Goal: Task Accomplishment & Management: Manage account settings

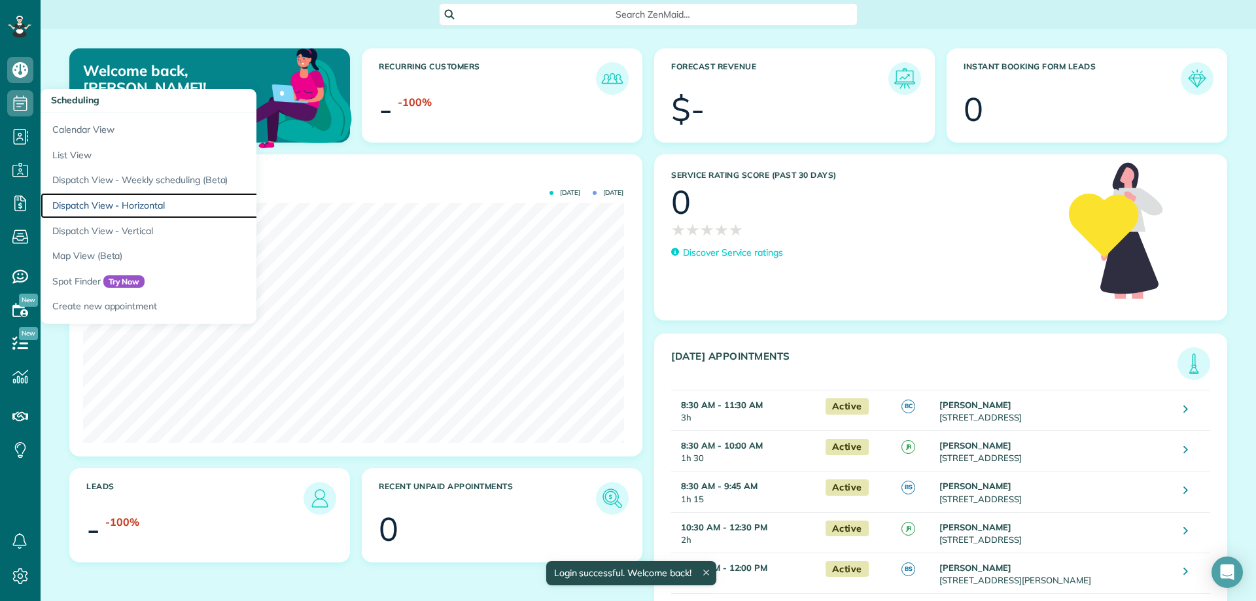
click at [148, 208] on link "Dispatch View - Horizontal" at bounding box center [204, 206] width 327 height 26
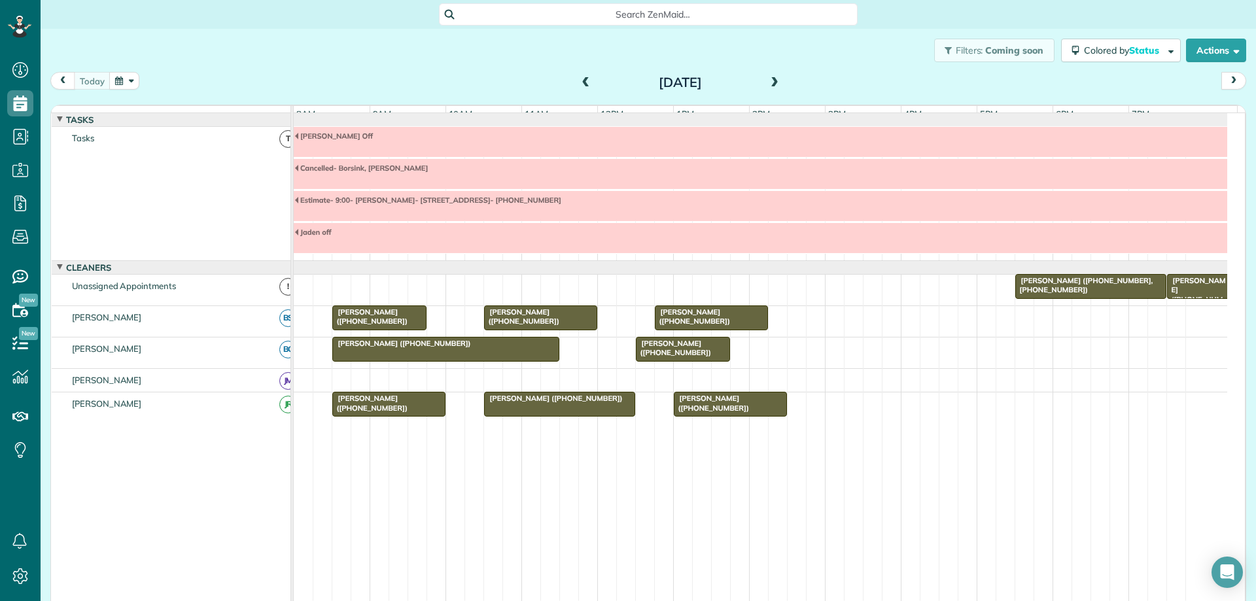
scroll to position [2, 0]
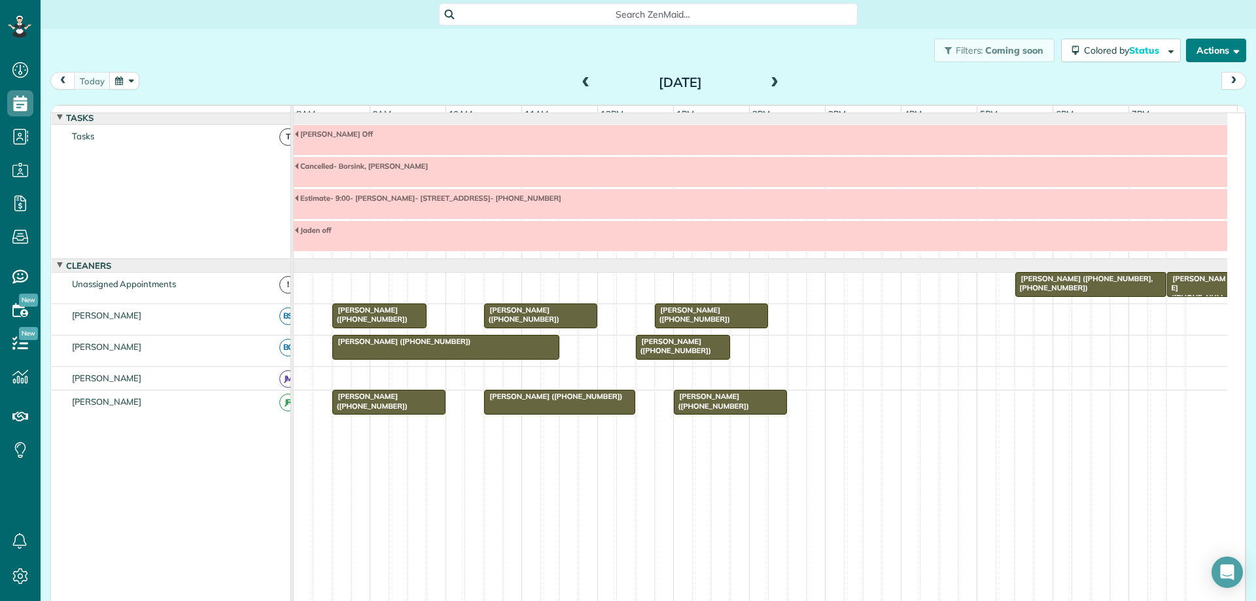
click at [1211, 59] on button "Actions" at bounding box center [1216, 51] width 60 height 24
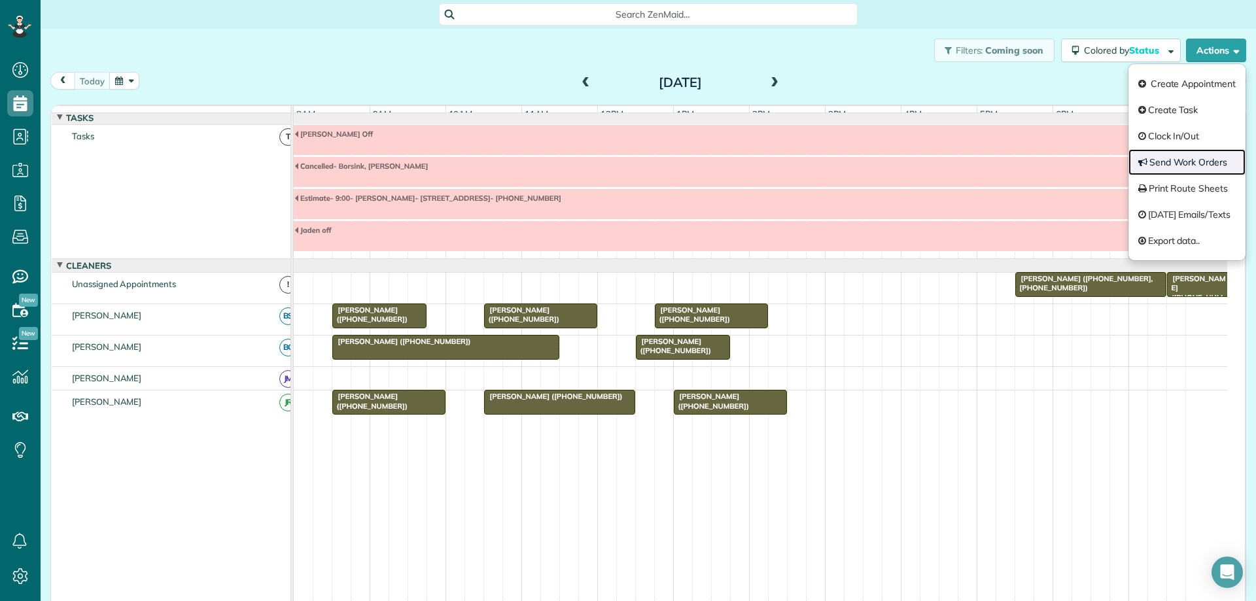
click at [1205, 155] on link "Send Work Orders" at bounding box center [1187, 162] width 117 height 26
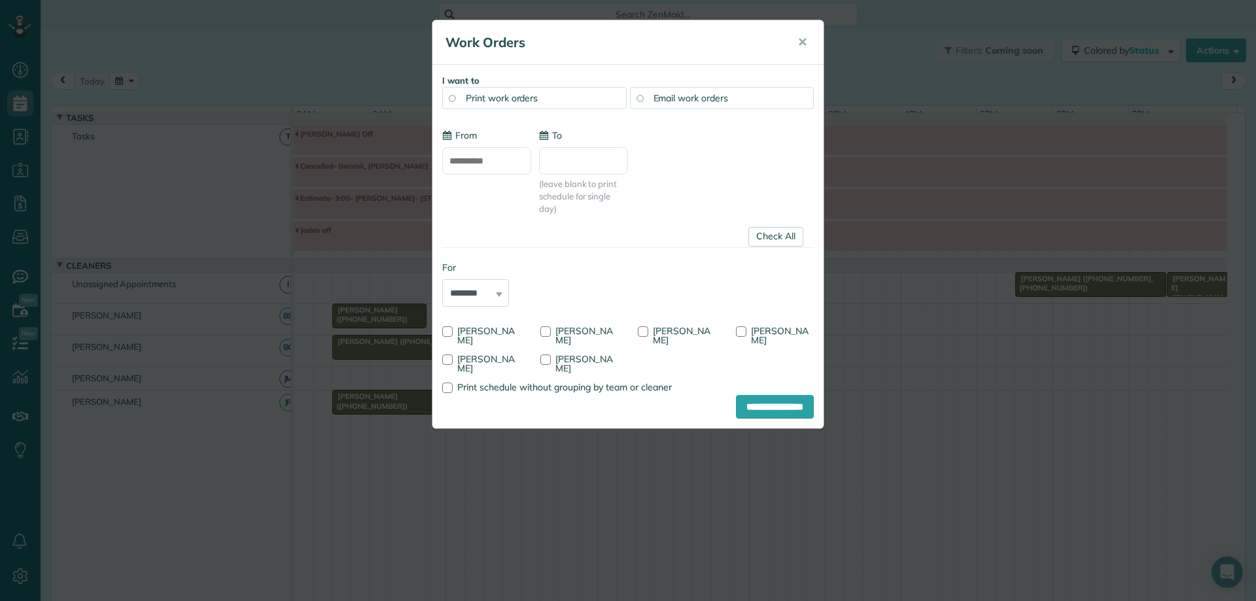
type input "**********"
click at [755, 234] on link "Check All" at bounding box center [776, 237] width 55 height 20
click at [546, 332] on div at bounding box center [546, 332] width 10 height 10
click at [741, 408] on input "**********" at bounding box center [775, 407] width 78 height 24
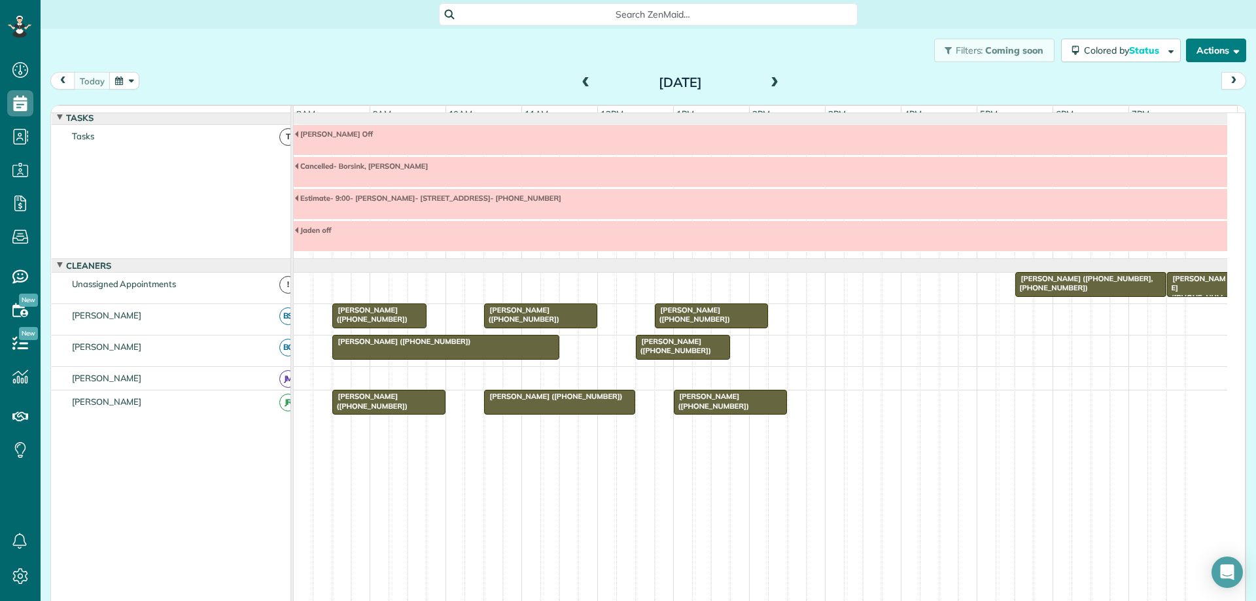
click at [1190, 58] on button "Actions" at bounding box center [1216, 51] width 60 height 24
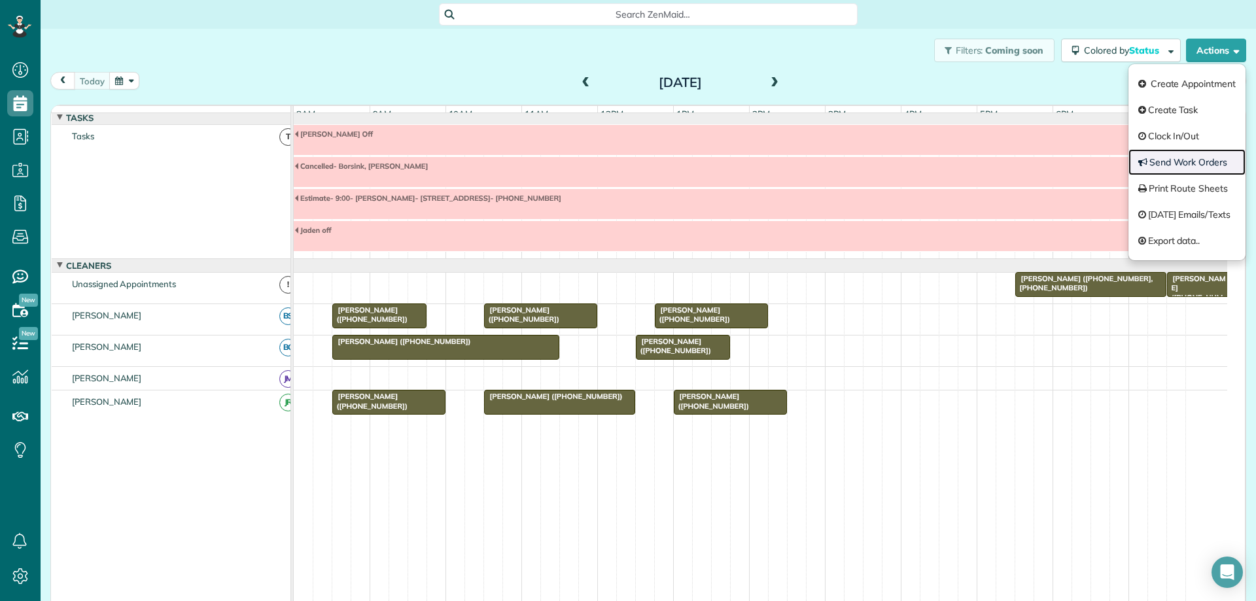
click at [1186, 163] on link "Send Work Orders" at bounding box center [1187, 162] width 117 height 26
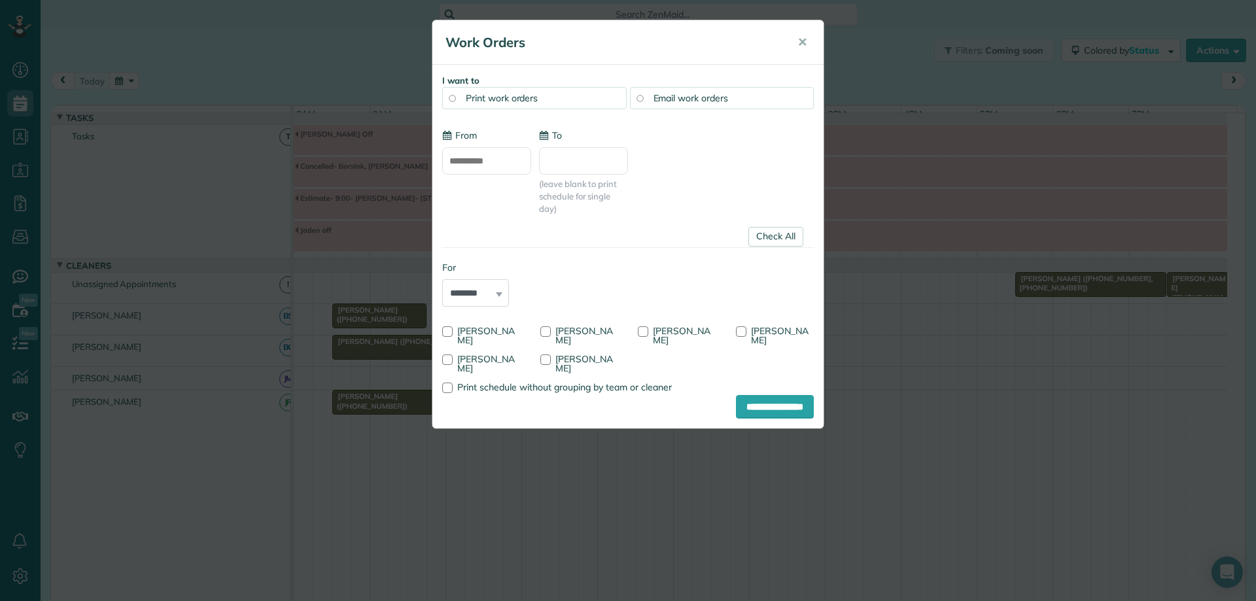
type input "**********"
click at [783, 239] on link "Check All" at bounding box center [776, 237] width 55 height 20
click at [643, 334] on div at bounding box center [643, 332] width 10 height 10
click at [764, 412] on input "**********" at bounding box center [775, 407] width 78 height 24
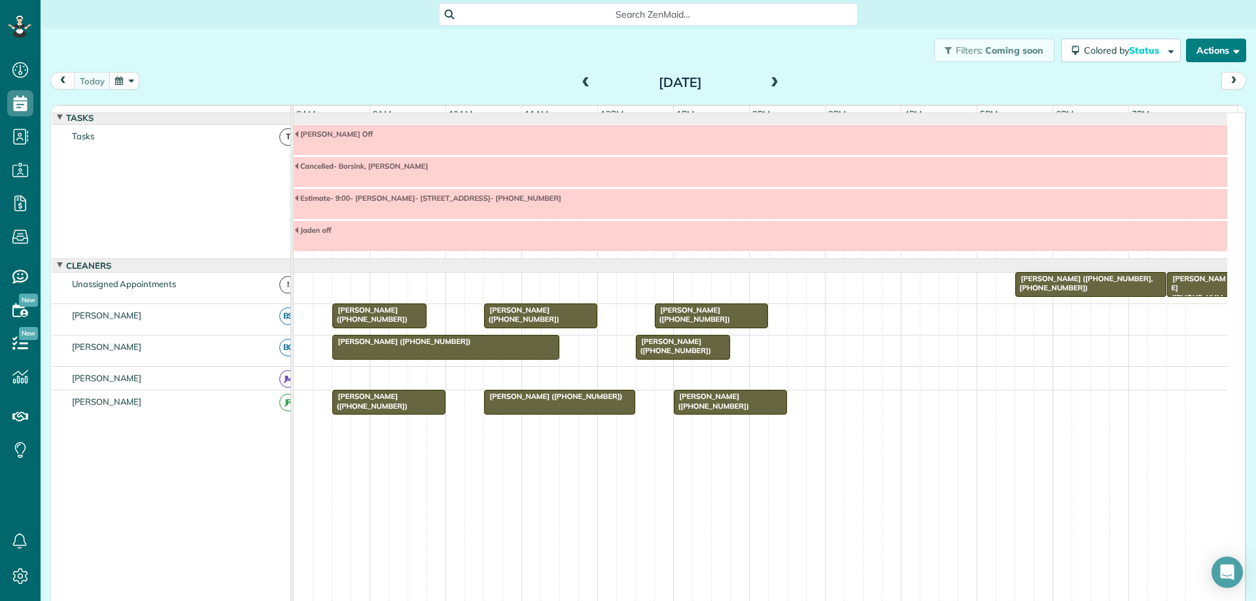
click at [1194, 58] on button "Actions" at bounding box center [1216, 51] width 60 height 24
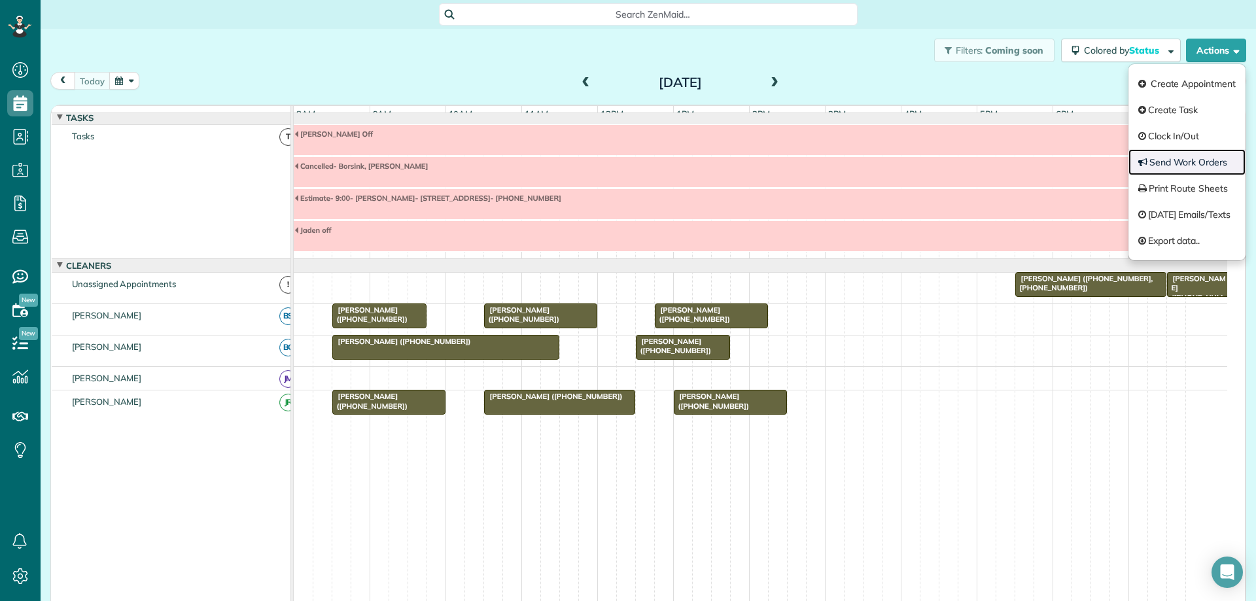
click at [1200, 157] on link "Send Work Orders" at bounding box center [1187, 162] width 117 height 26
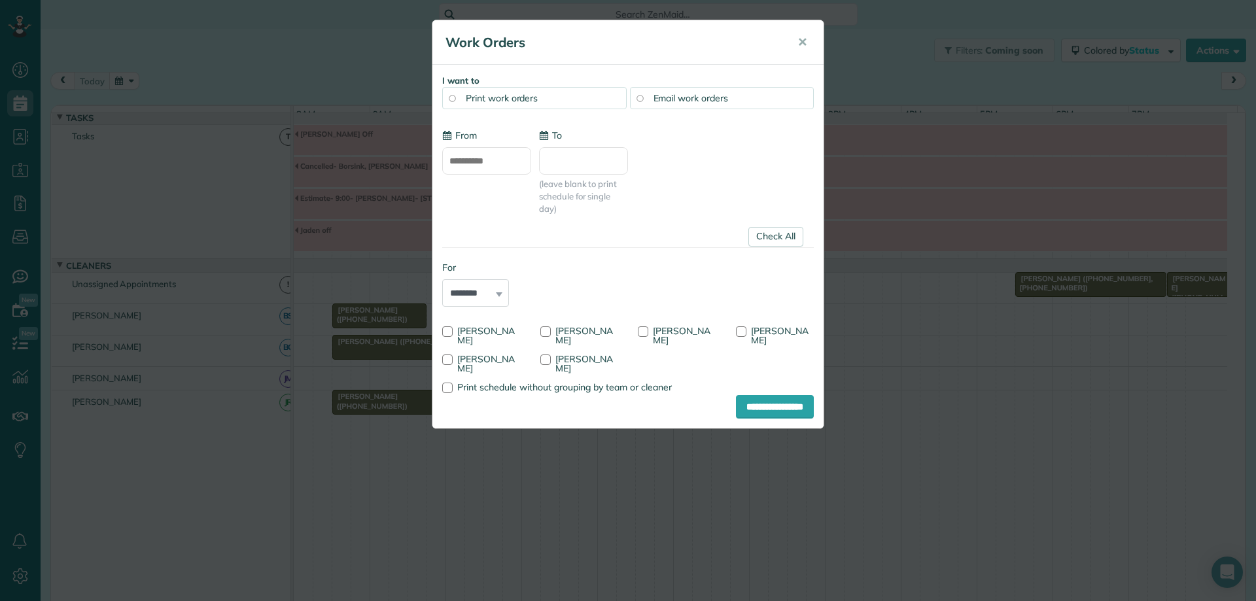
type input "**********"
click at [775, 236] on link "Check All" at bounding box center [776, 237] width 55 height 20
click at [446, 359] on div at bounding box center [447, 360] width 10 height 10
click at [739, 408] on input "**********" at bounding box center [775, 407] width 78 height 24
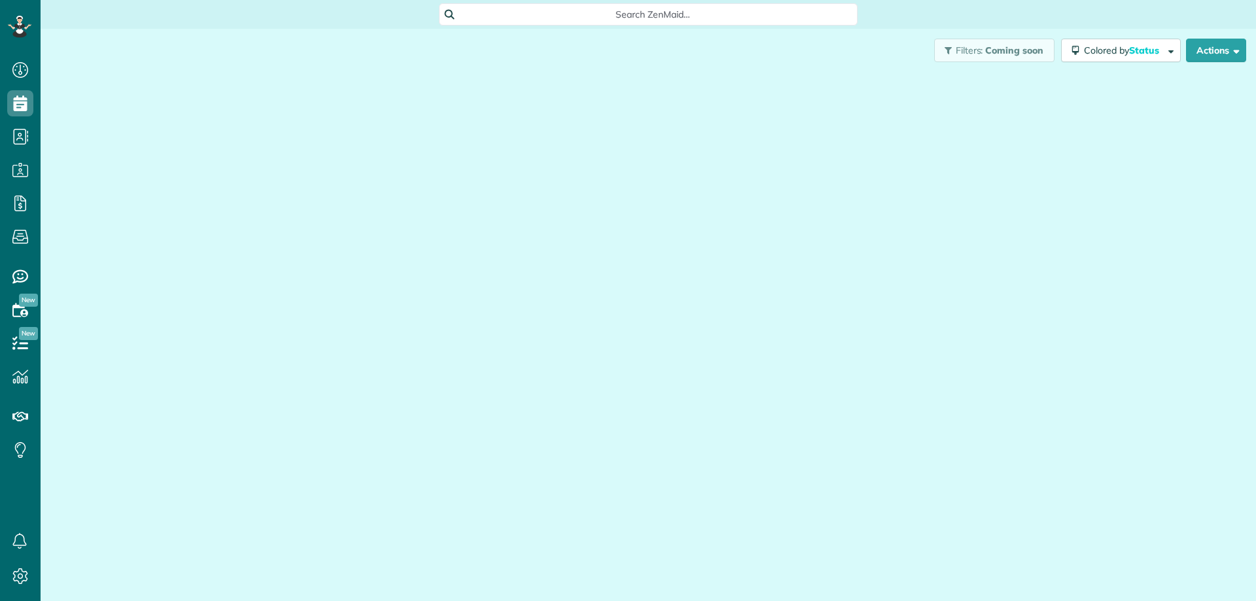
scroll to position [6, 6]
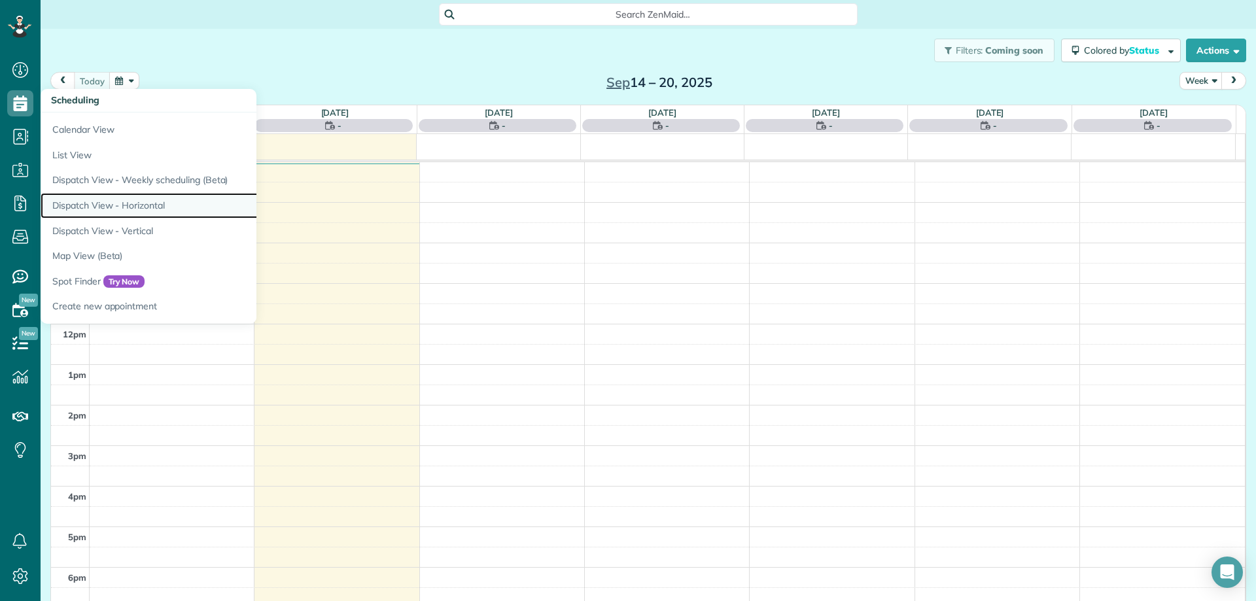
click at [140, 206] on link "Dispatch View - Horizontal" at bounding box center [204, 206] width 327 height 26
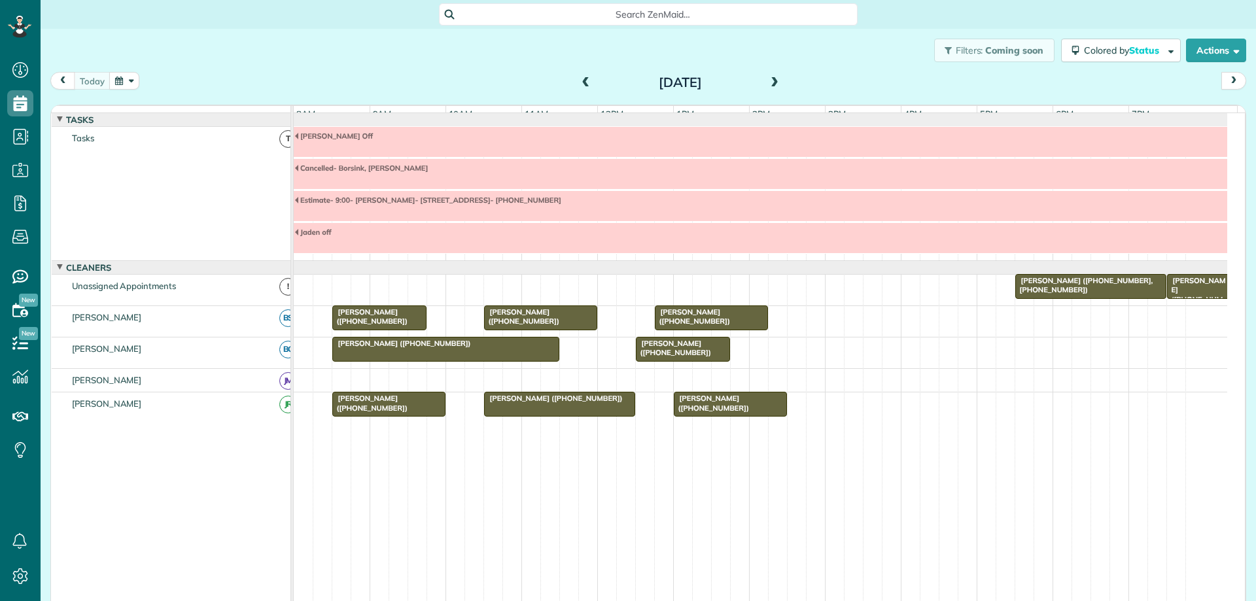
scroll to position [2, 0]
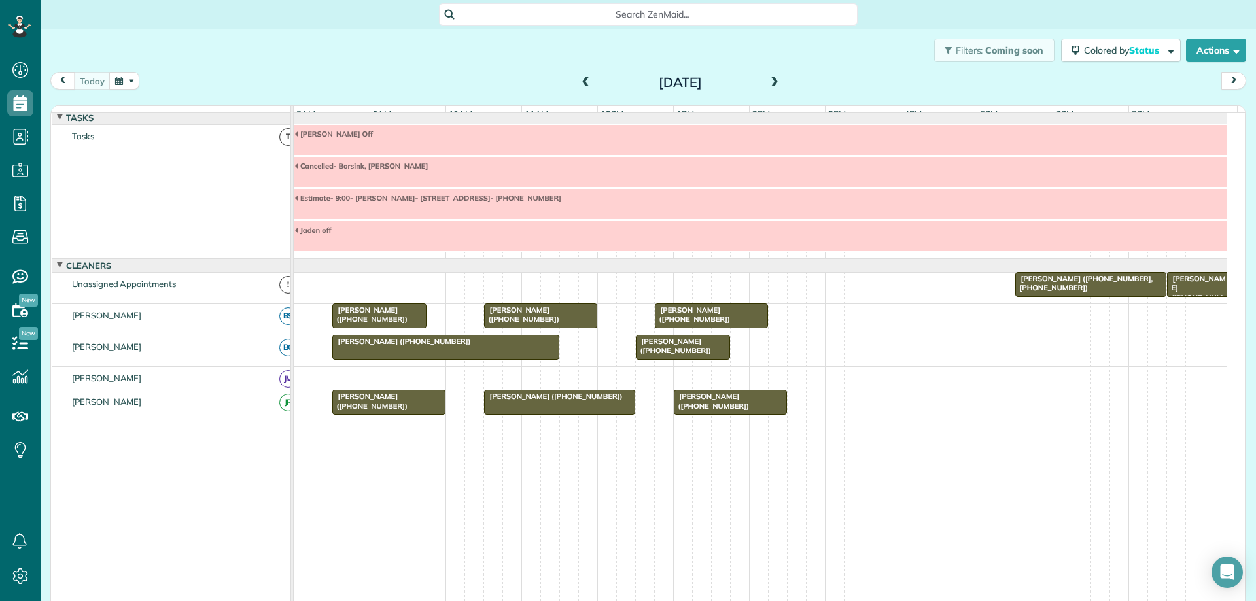
click at [768, 82] on span at bounding box center [775, 83] width 14 height 12
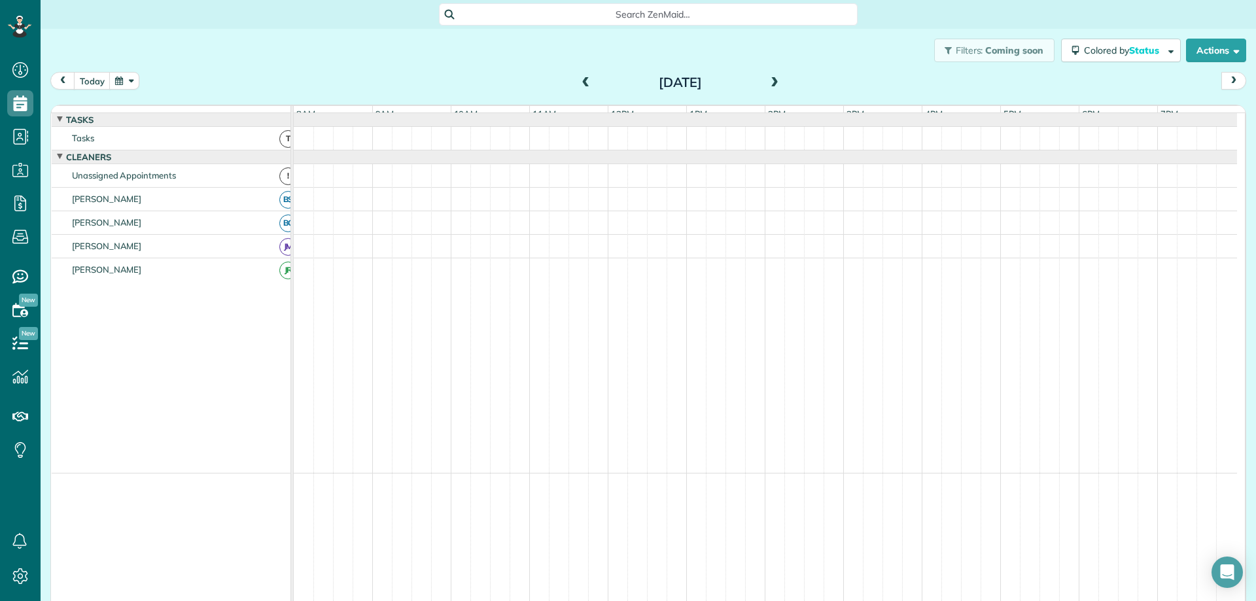
scroll to position [0, 0]
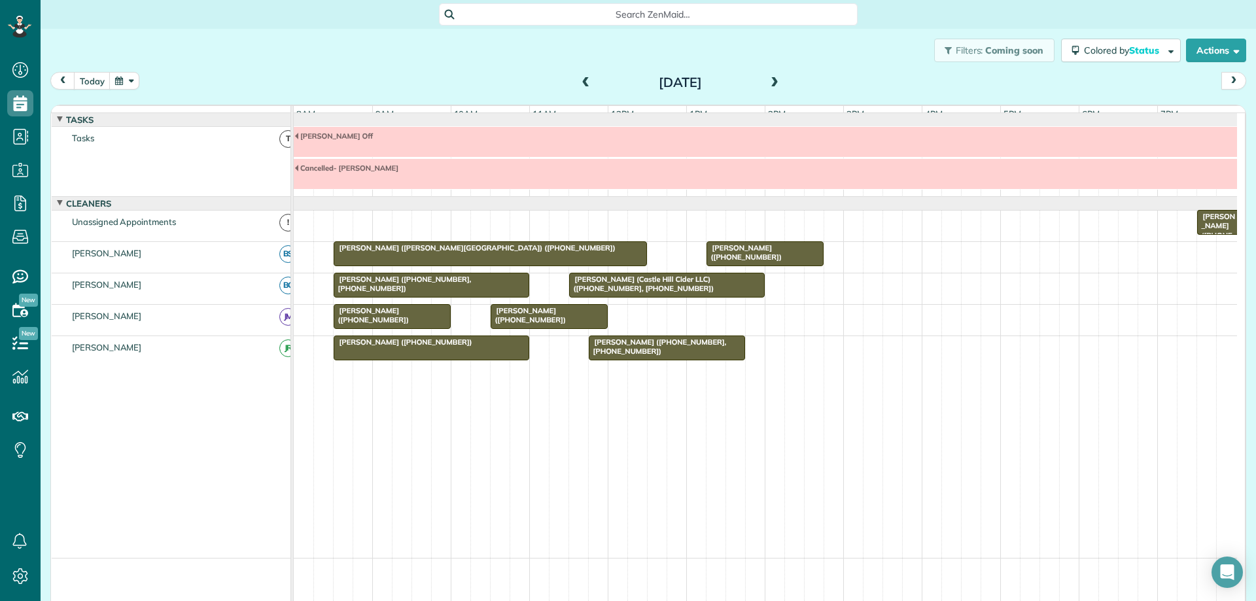
click at [768, 82] on span at bounding box center [775, 83] width 14 height 12
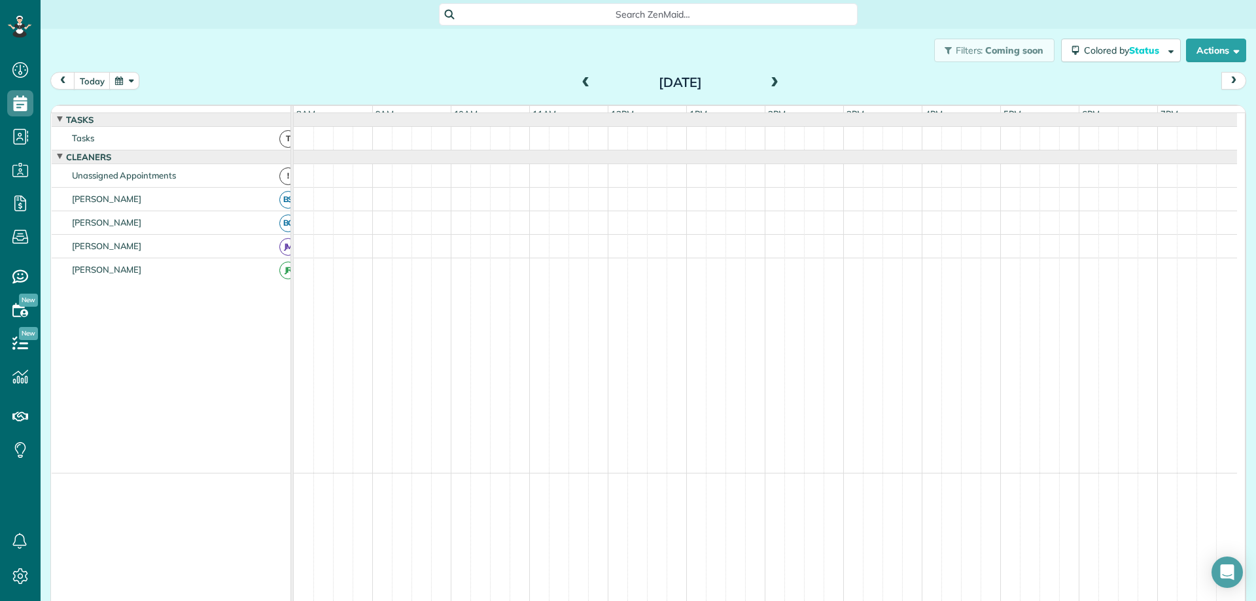
click at [768, 82] on span at bounding box center [775, 83] width 14 height 12
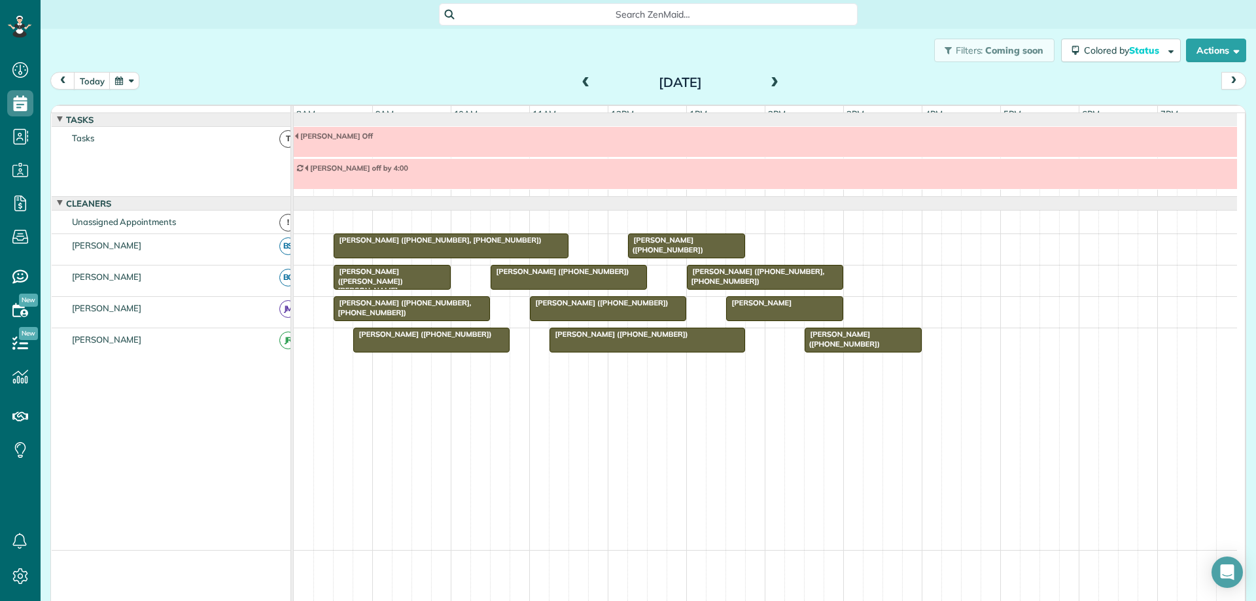
click at [582, 83] on span at bounding box center [586, 83] width 14 height 12
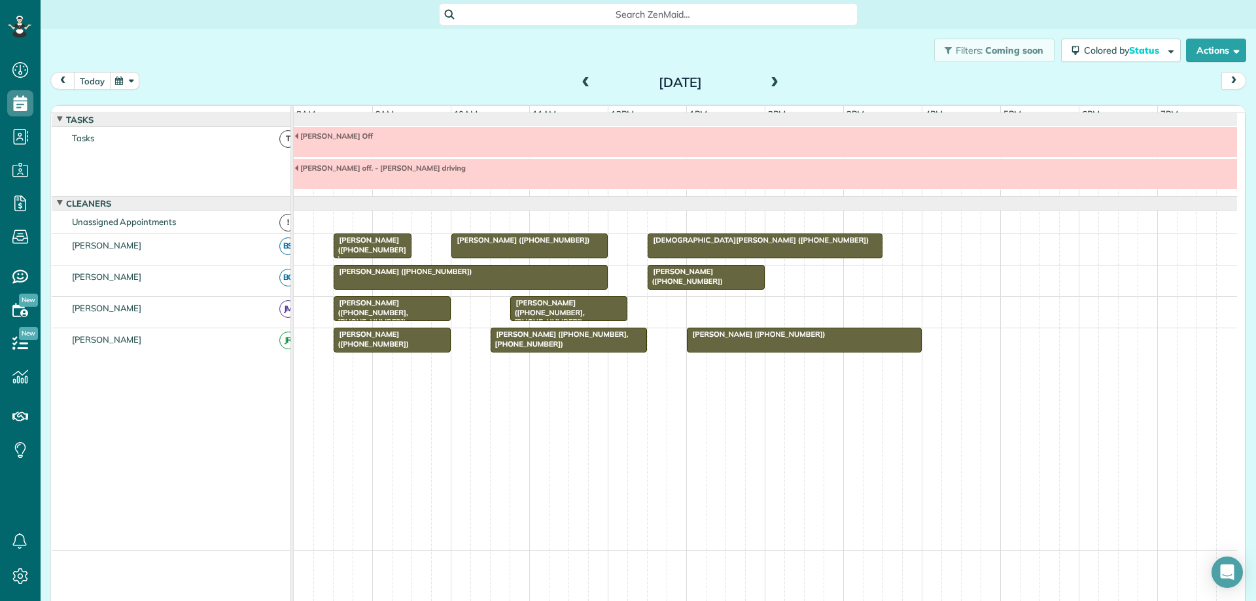
click at [92, 86] on button "today" at bounding box center [92, 81] width 37 height 18
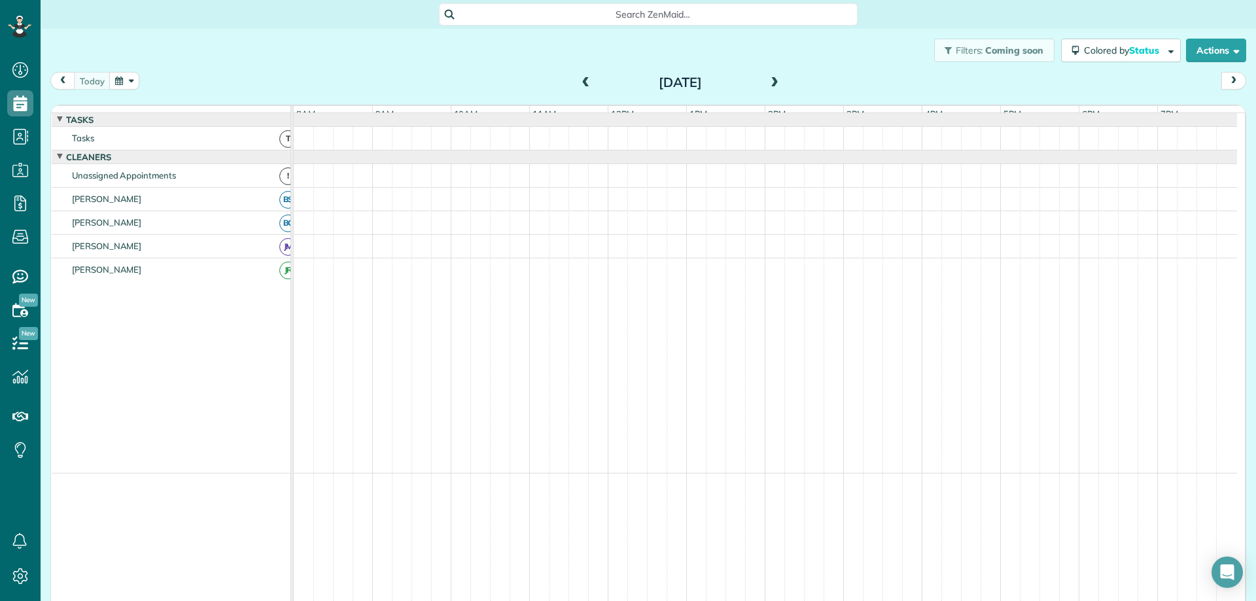
scroll to position [2, 0]
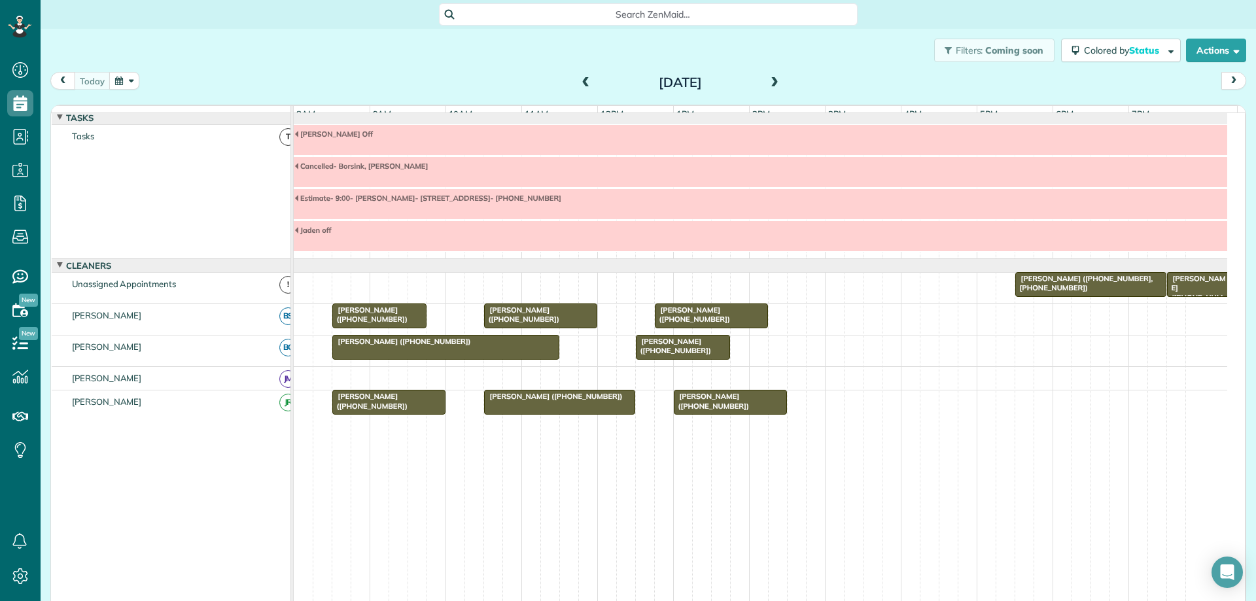
click at [772, 82] on span at bounding box center [775, 83] width 14 height 12
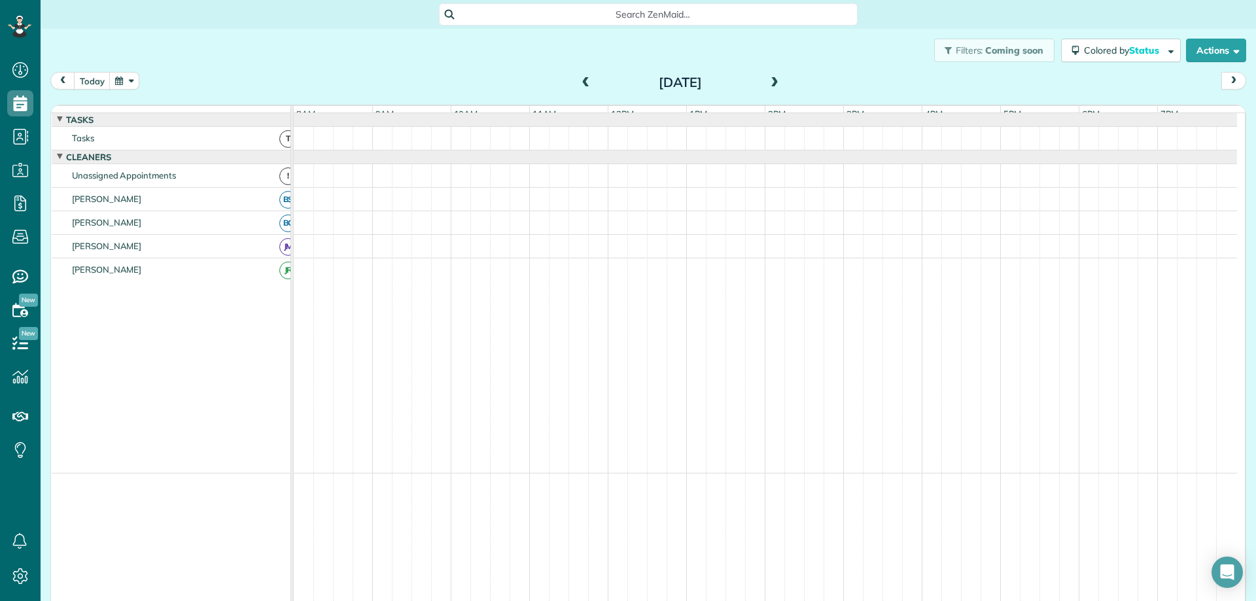
scroll to position [0, 0]
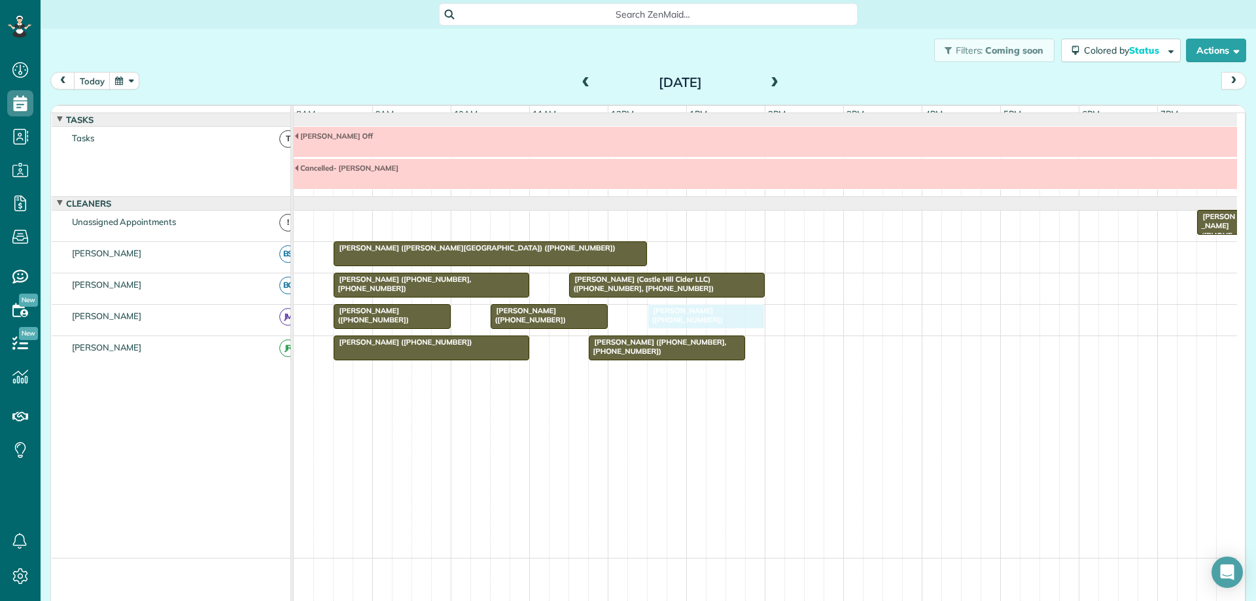
drag, startPoint x: 772, startPoint y: 255, endPoint x: 714, endPoint y: 321, distance: 87.7
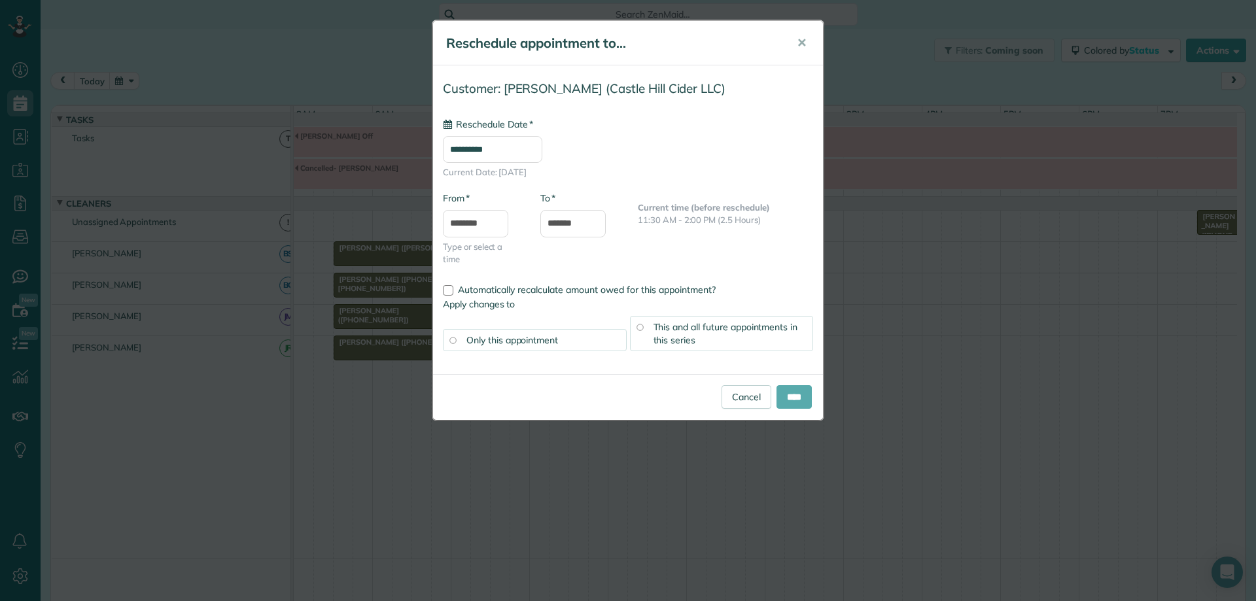
type input "**********"
click at [790, 392] on input "****" at bounding box center [794, 397] width 35 height 24
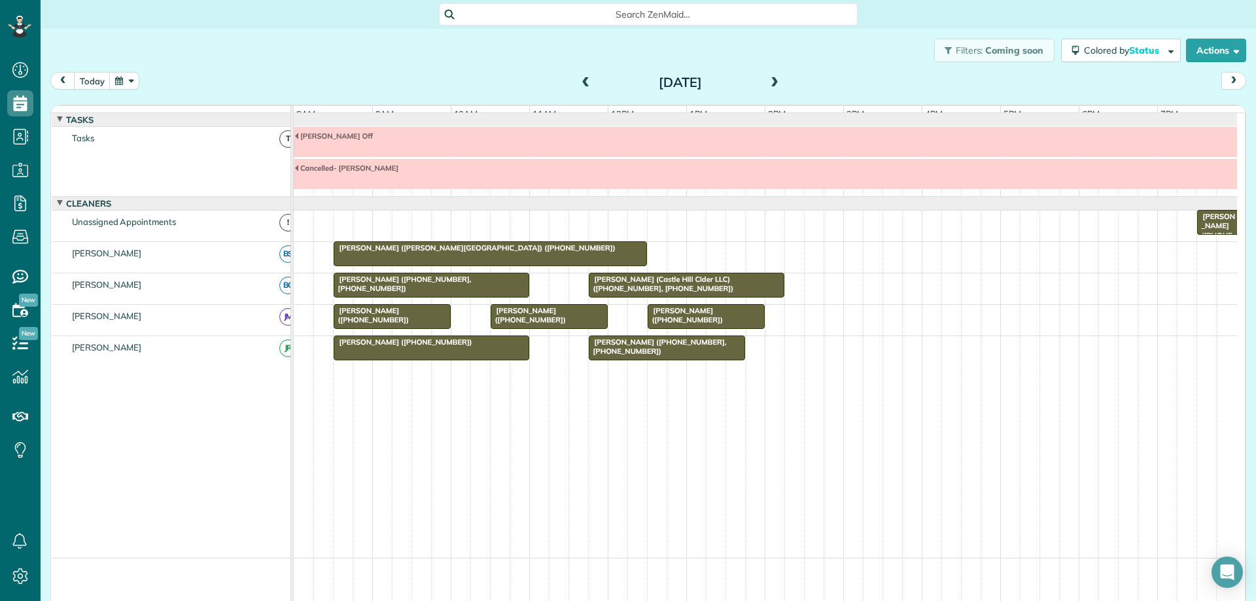
click at [662, 294] on div "Gretchen Carr (Castle Hill Cider LLC) (+17572863359, +16102127865)" at bounding box center [687, 284] width 188 height 19
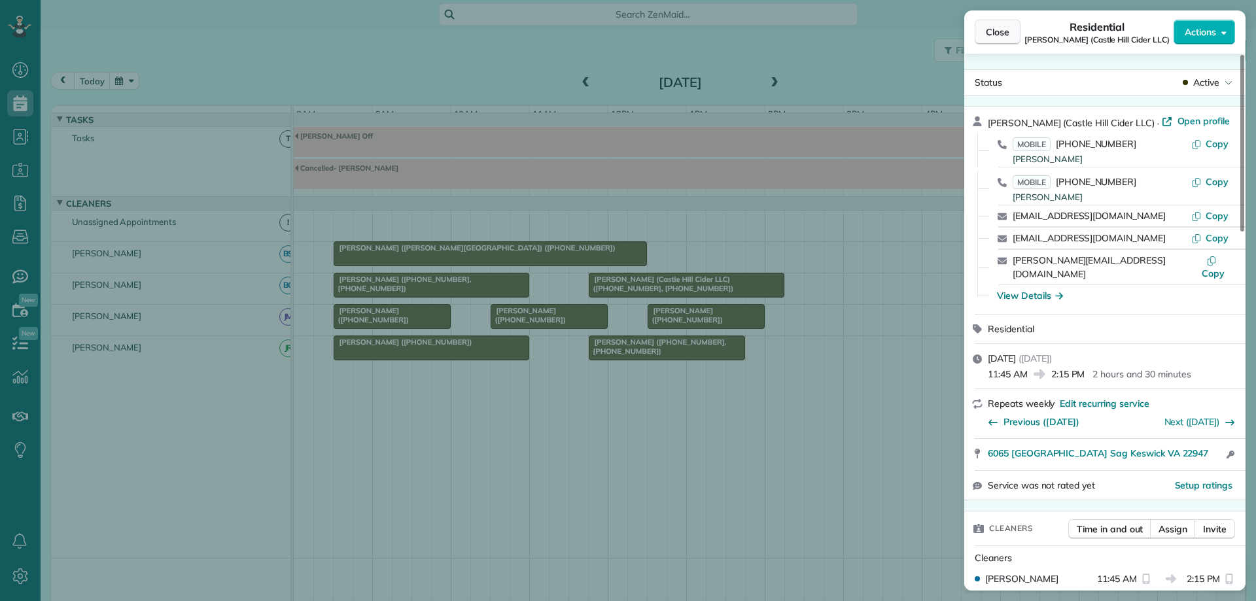
click at [1005, 26] on span "Close" at bounding box center [998, 32] width 24 height 13
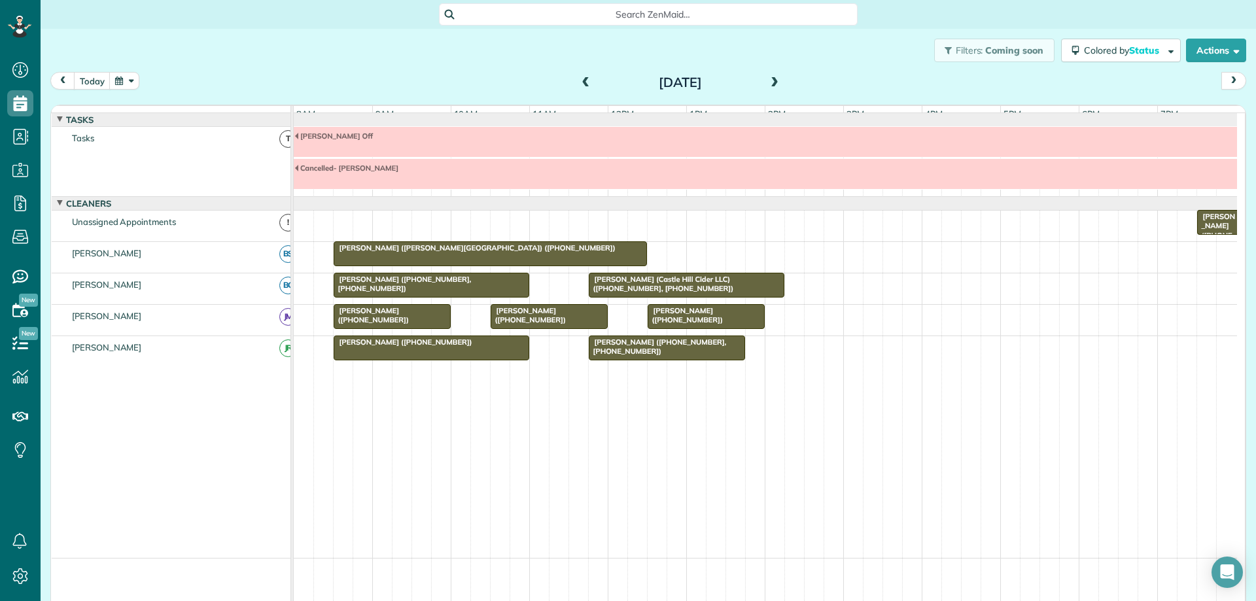
click at [527, 329] on div at bounding box center [549, 317] width 116 height 24
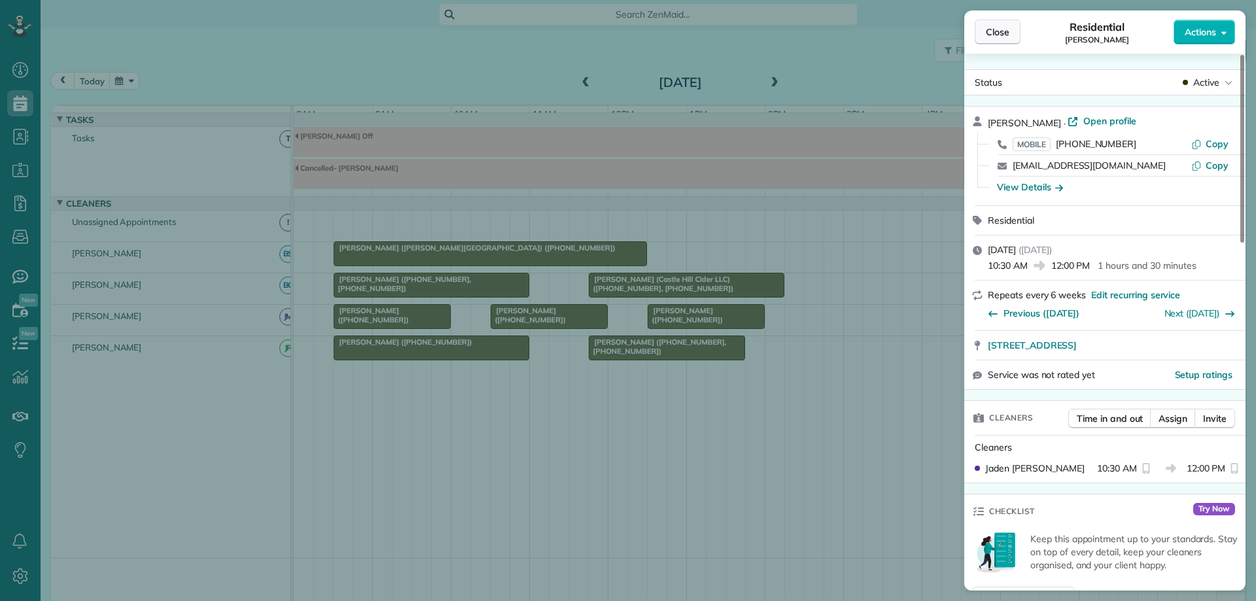
click at [989, 28] on span "Close" at bounding box center [998, 32] width 24 height 13
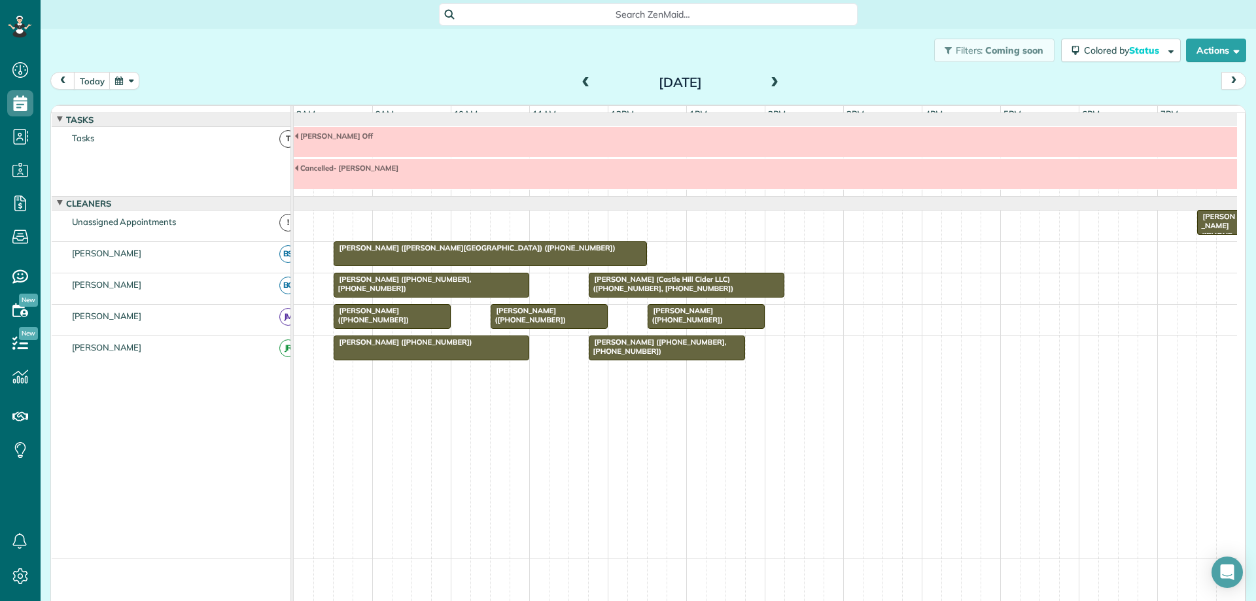
click at [514, 360] on div at bounding box center [431, 348] width 194 height 24
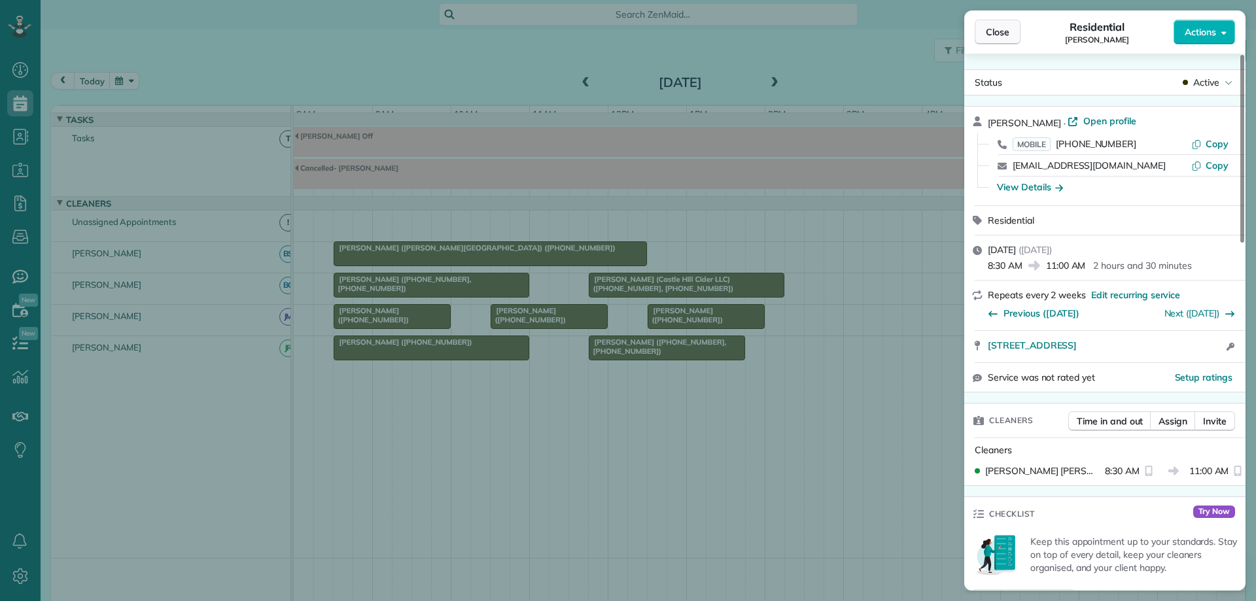
click at [995, 39] on button "Close" at bounding box center [998, 32] width 46 height 25
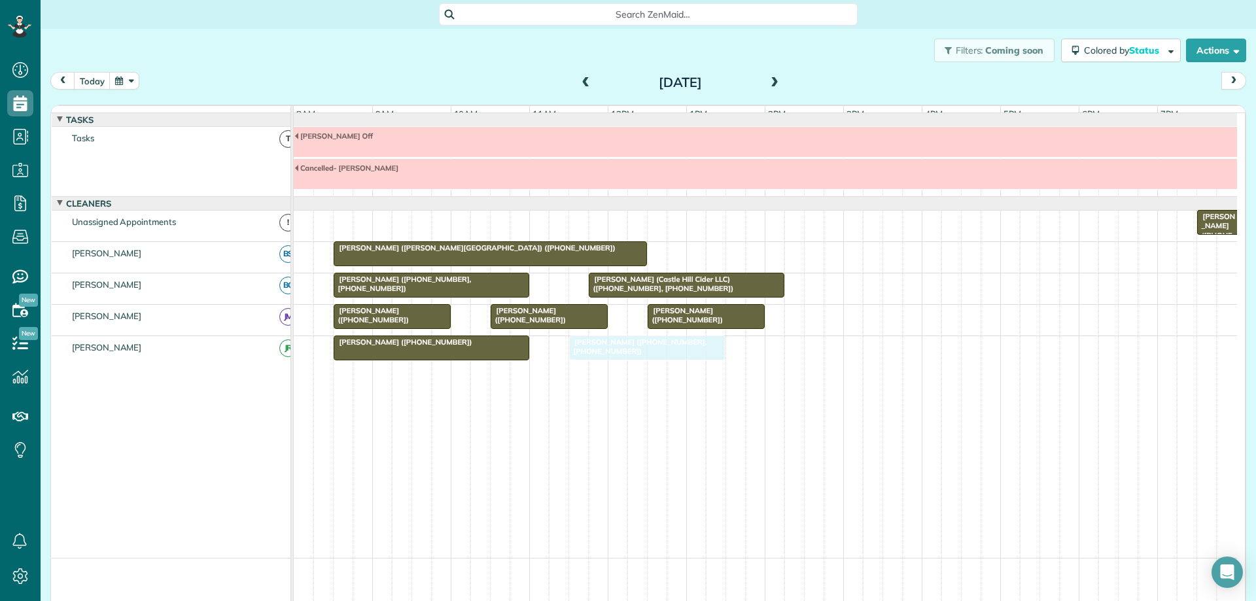
drag, startPoint x: 636, startPoint y: 359, endPoint x: 626, endPoint y: 355, distance: 11.2
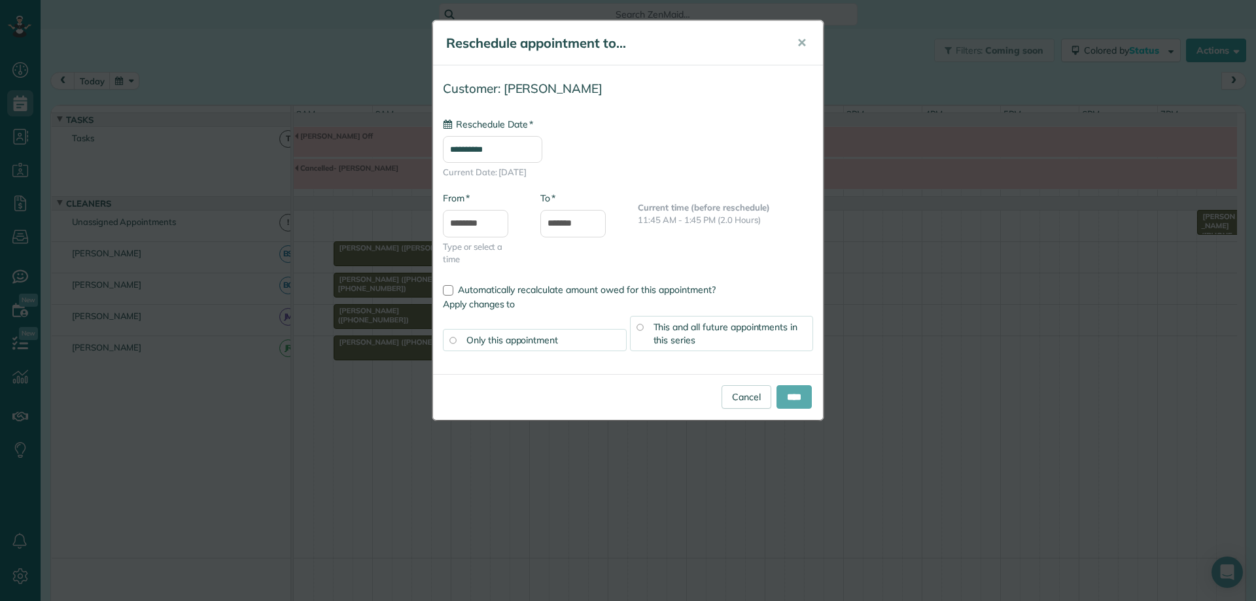
type input "**********"
click at [795, 391] on input "****" at bounding box center [794, 397] width 35 height 24
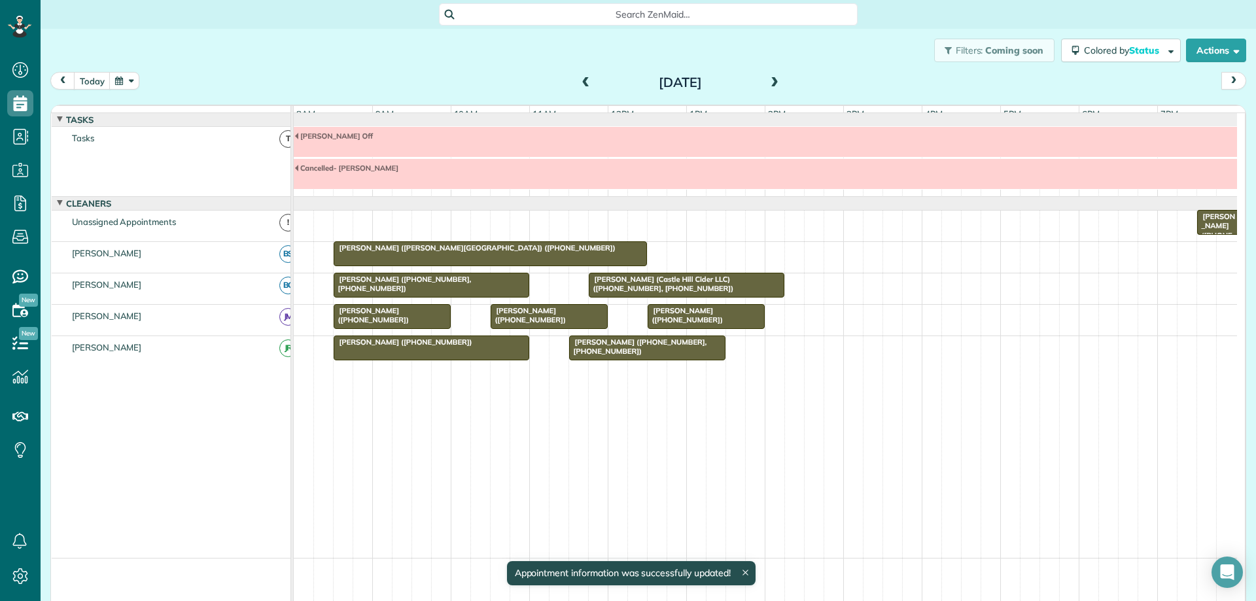
click at [774, 85] on span at bounding box center [775, 83] width 14 height 12
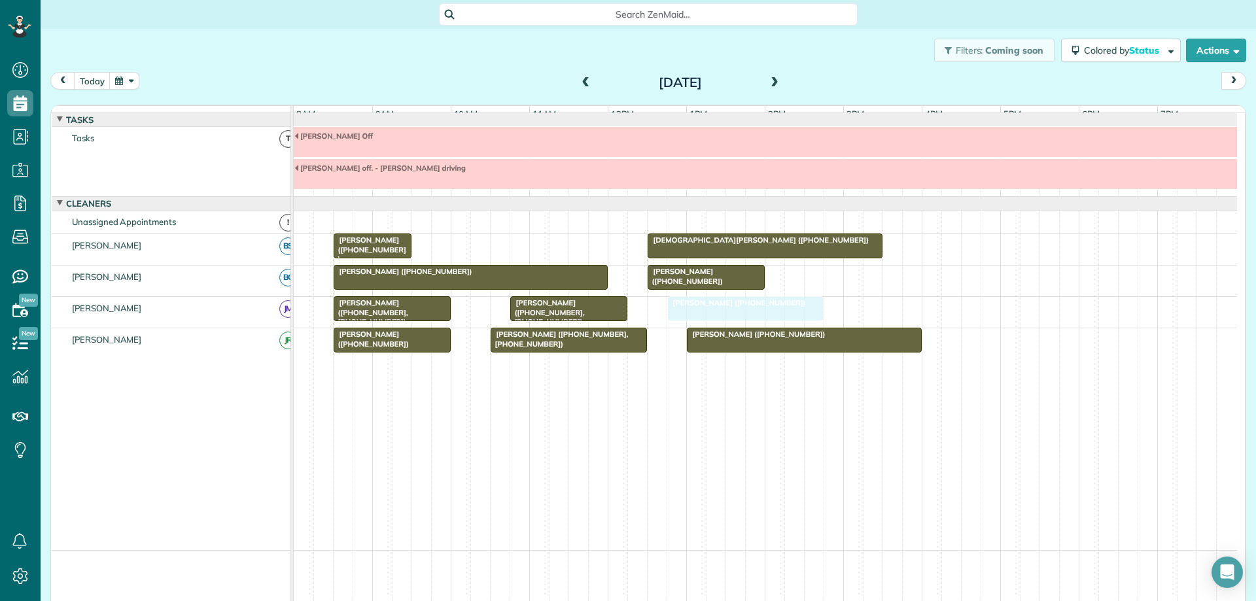
drag, startPoint x: 521, startPoint y: 251, endPoint x: 733, endPoint y: 324, distance: 224.1
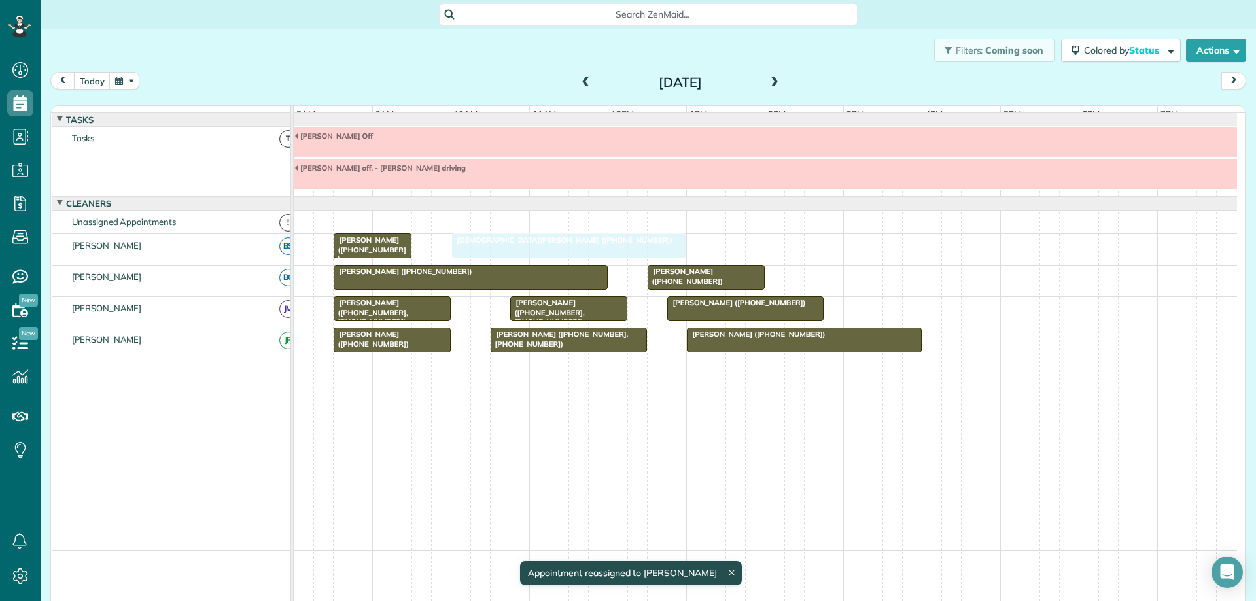
drag, startPoint x: 729, startPoint y: 257, endPoint x: 540, endPoint y: 257, distance: 189.1
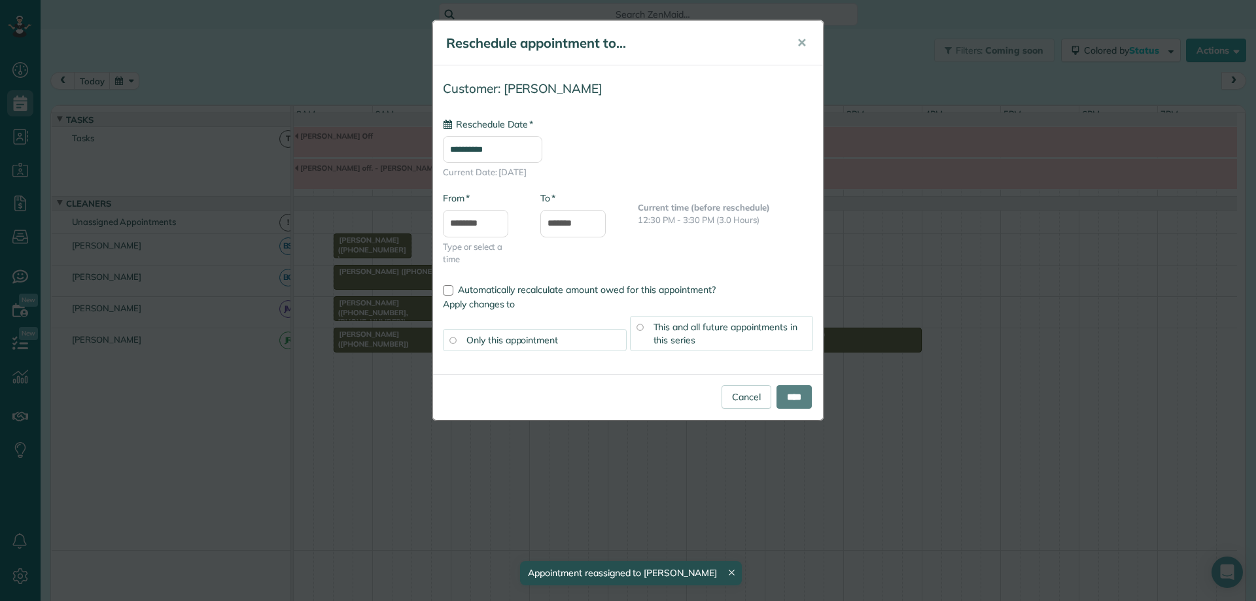
type input "**********"
click at [799, 402] on input "****" at bounding box center [794, 397] width 35 height 24
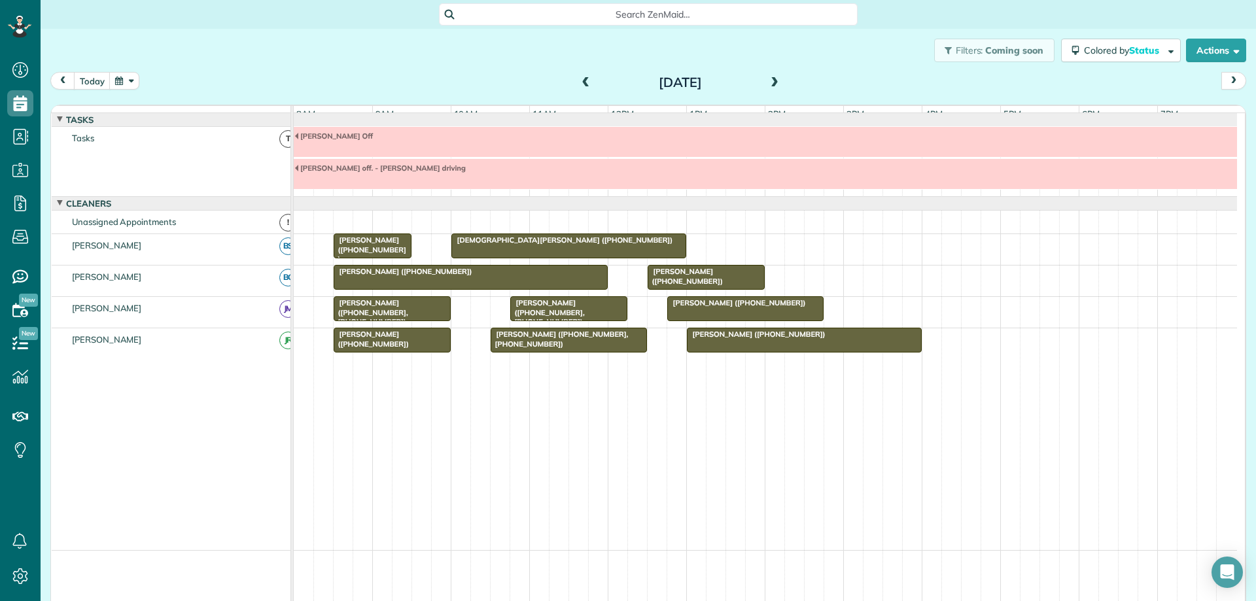
click at [134, 77] on button "button" at bounding box center [124, 81] width 30 height 18
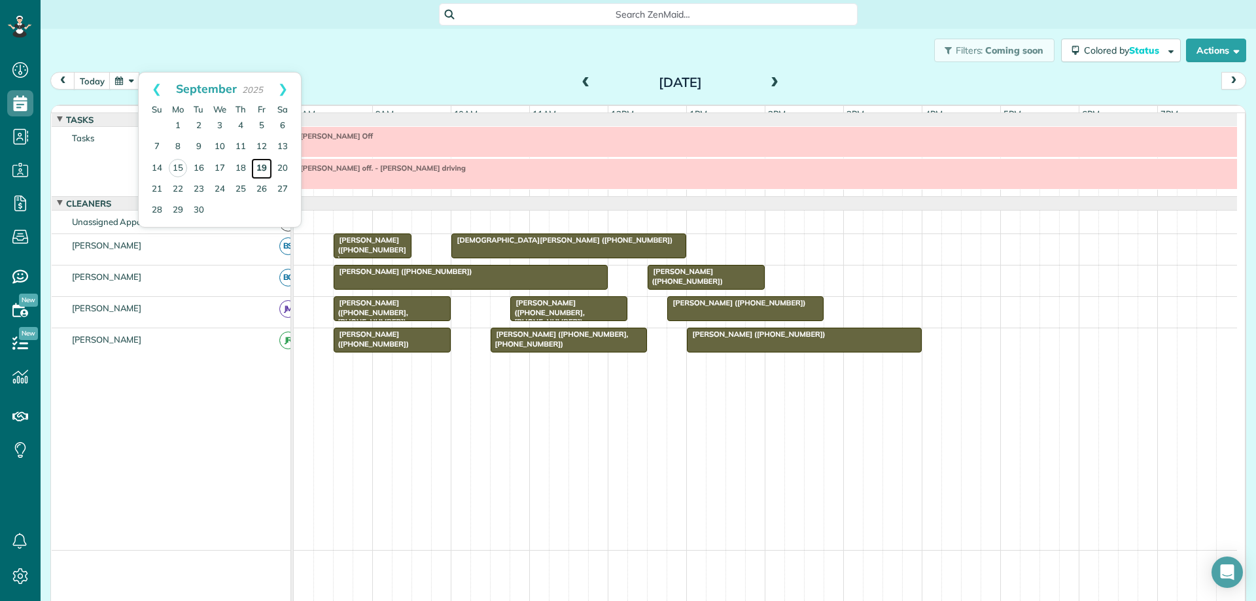
click at [258, 167] on link "19" at bounding box center [261, 168] width 21 height 21
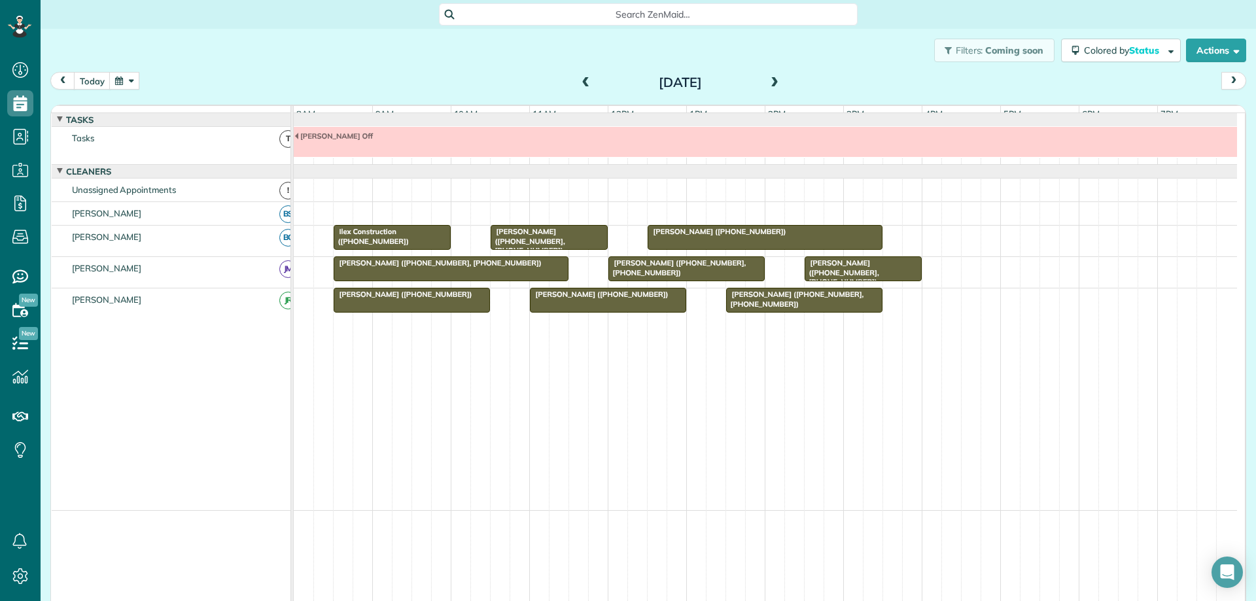
click at [130, 83] on button "button" at bounding box center [124, 81] width 30 height 18
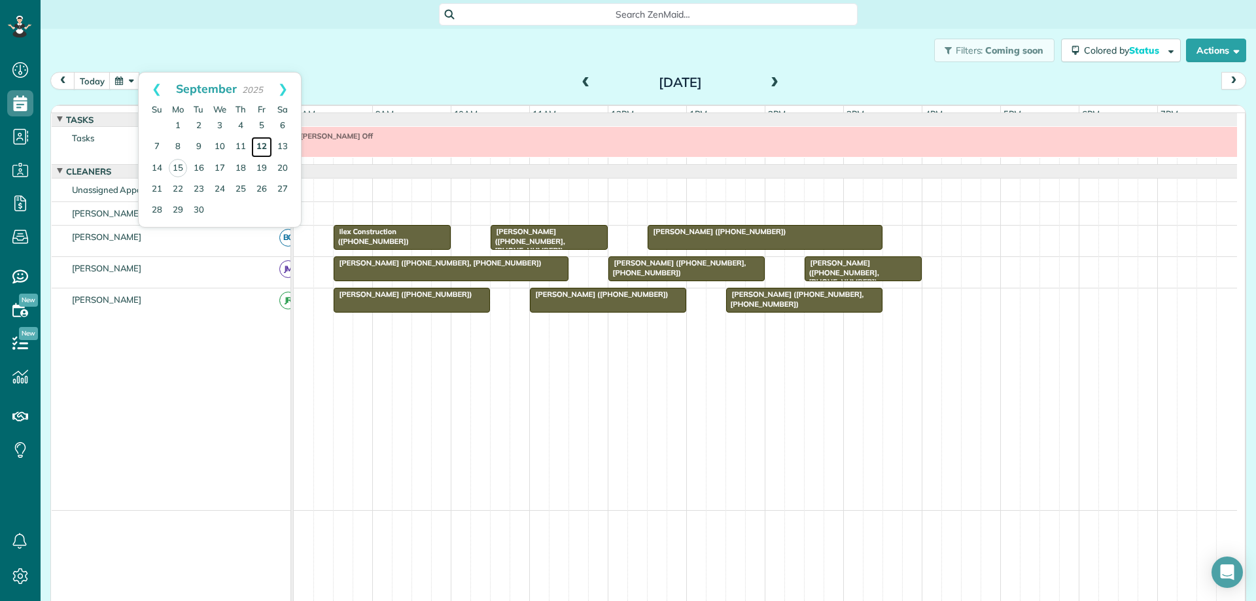
click at [262, 142] on link "12" at bounding box center [261, 147] width 21 height 21
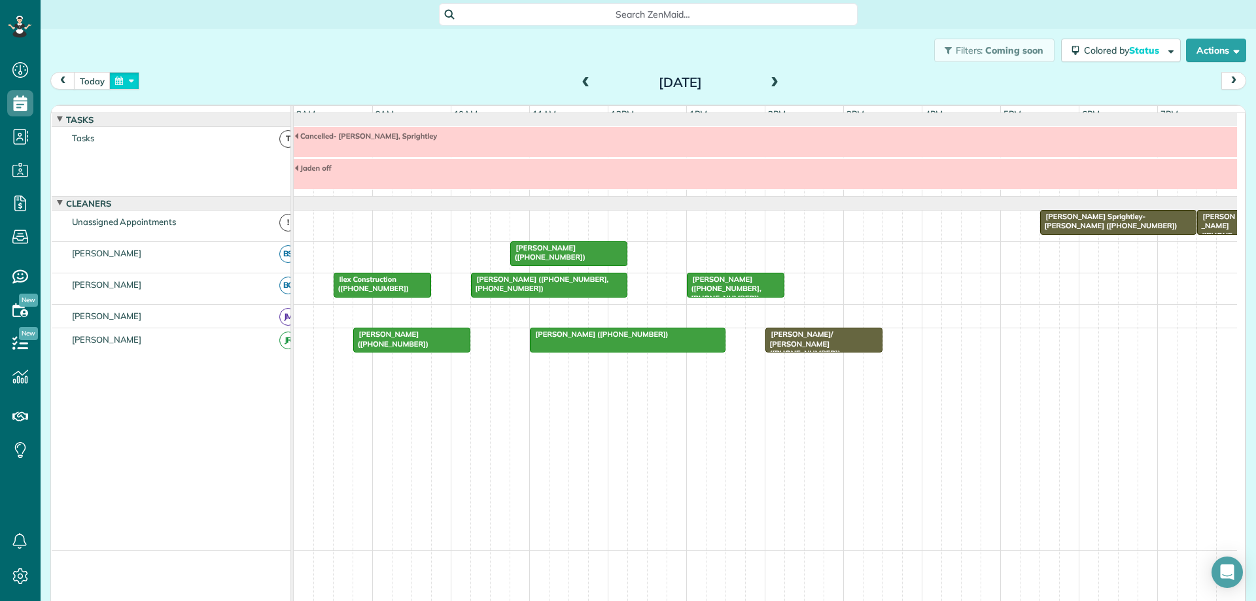
click at [128, 79] on button "button" at bounding box center [124, 81] width 30 height 18
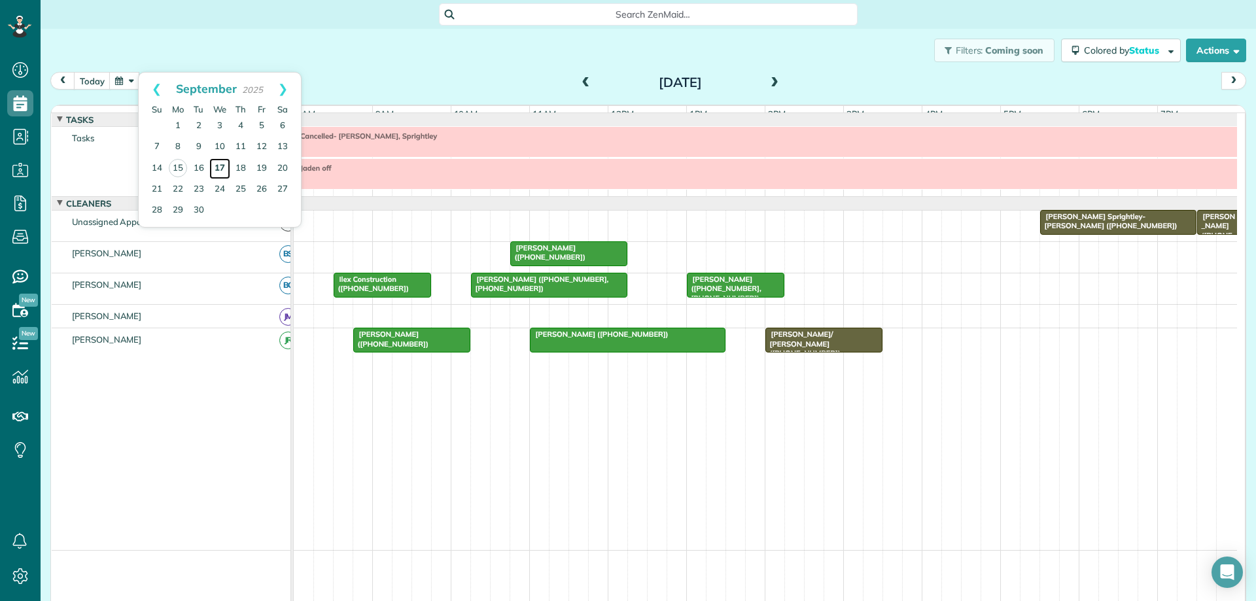
click at [217, 165] on link "17" at bounding box center [219, 168] width 21 height 21
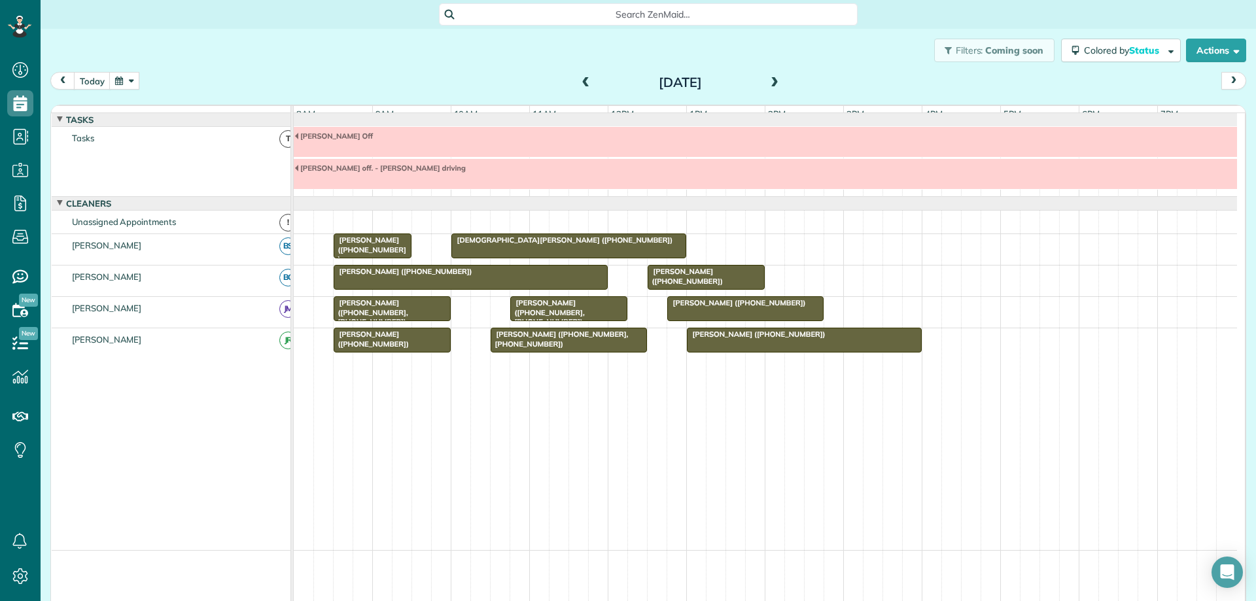
click at [816, 339] on div "Linda Duffy (+17036278421)" at bounding box center [804, 334] width 227 height 9
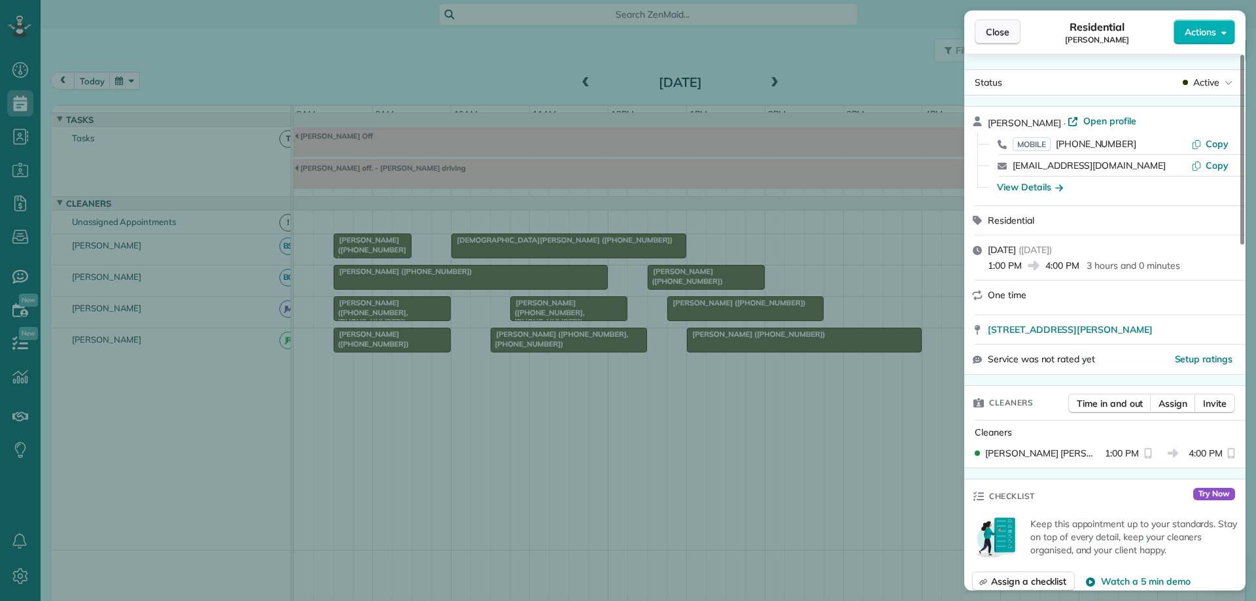
click at [1004, 35] on span "Close" at bounding box center [998, 32] width 24 height 13
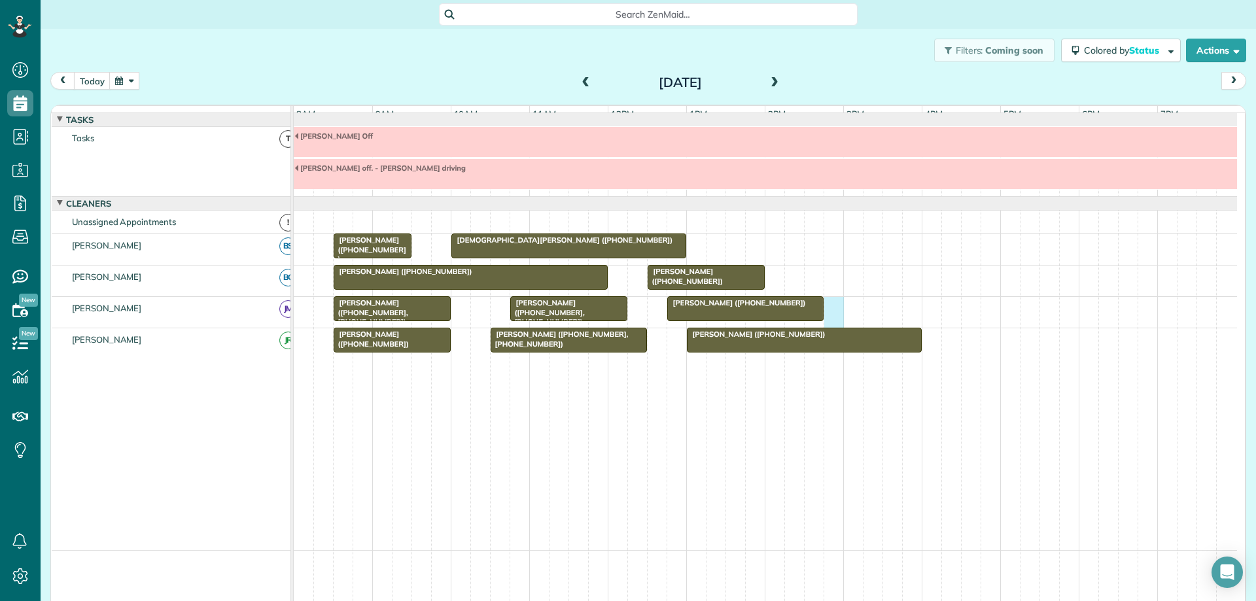
click at [832, 328] on div "Jessica Keim-Malpass (+16363466855) Christie Ridenhour (+14342841982, +17703310…" at bounding box center [766, 312] width 944 height 31
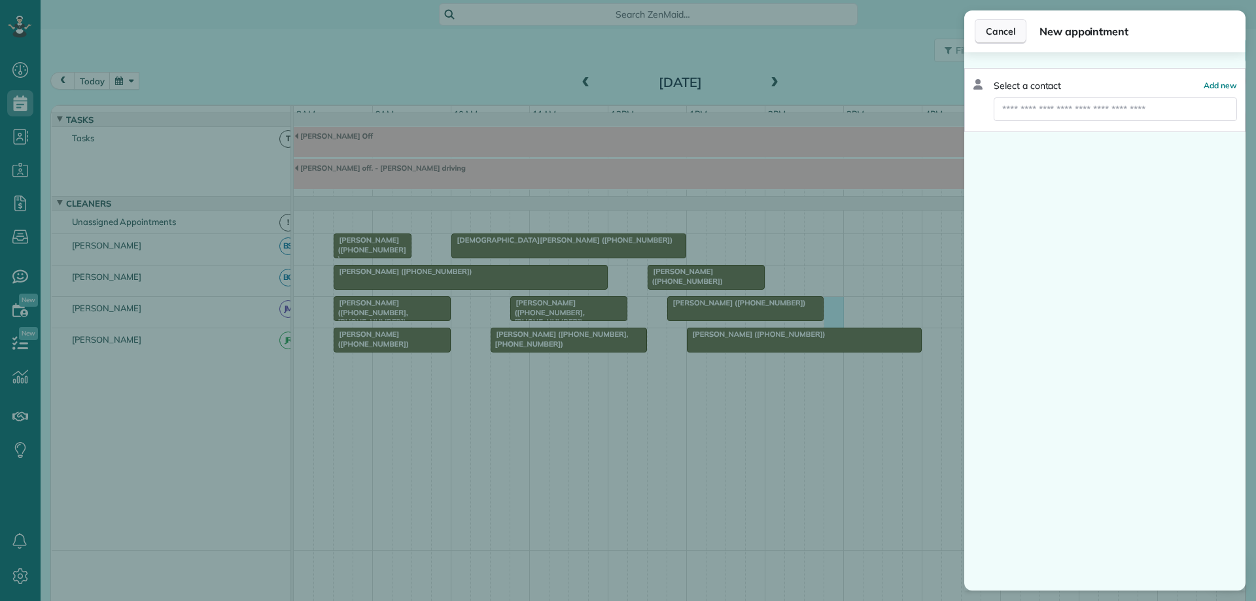
click at [1016, 26] on button "Cancel" at bounding box center [1001, 31] width 52 height 25
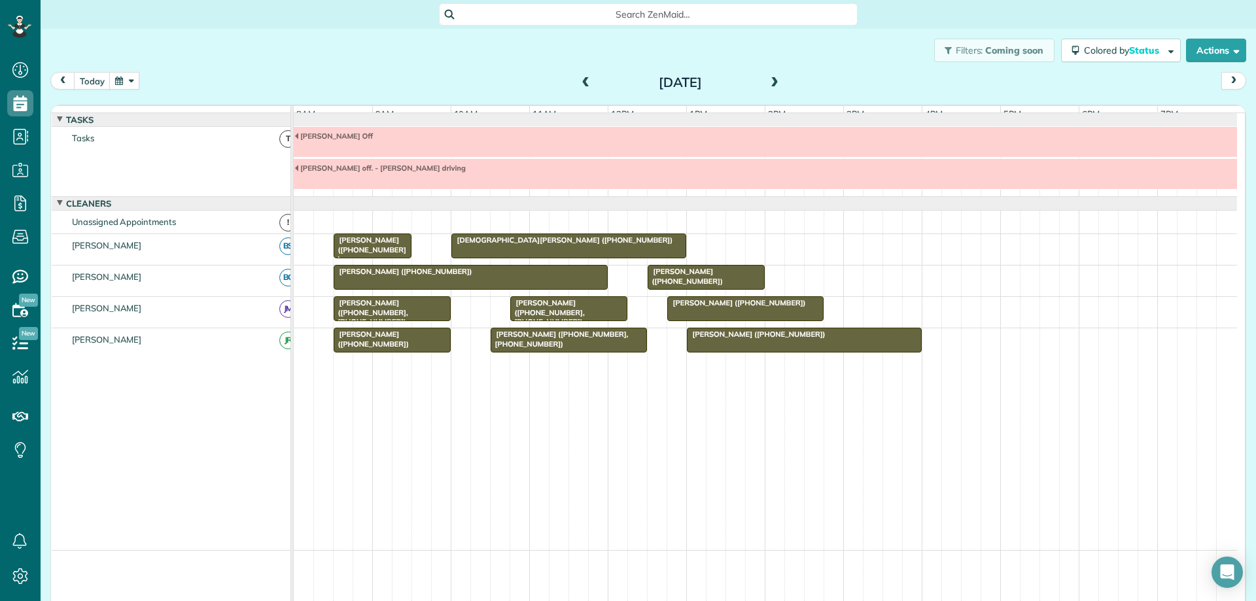
click at [888, 339] on div "Linda Duffy (+17036278421)" at bounding box center [804, 334] width 227 height 9
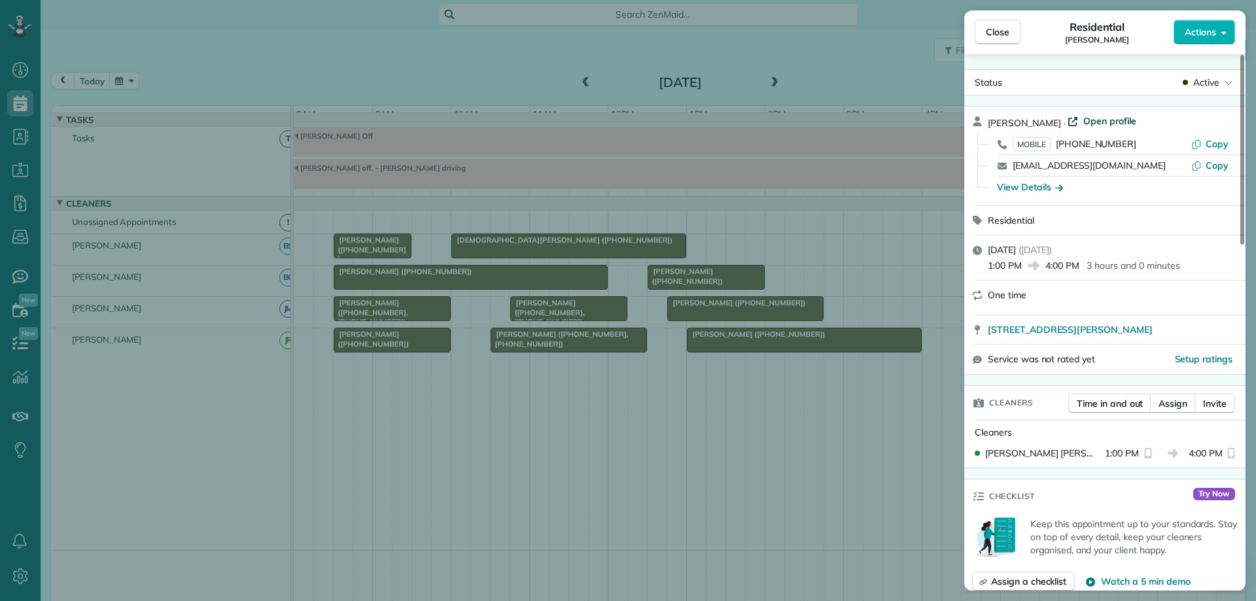
click at [1084, 122] on span "Open profile" at bounding box center [1110, 121] width 53 height 13
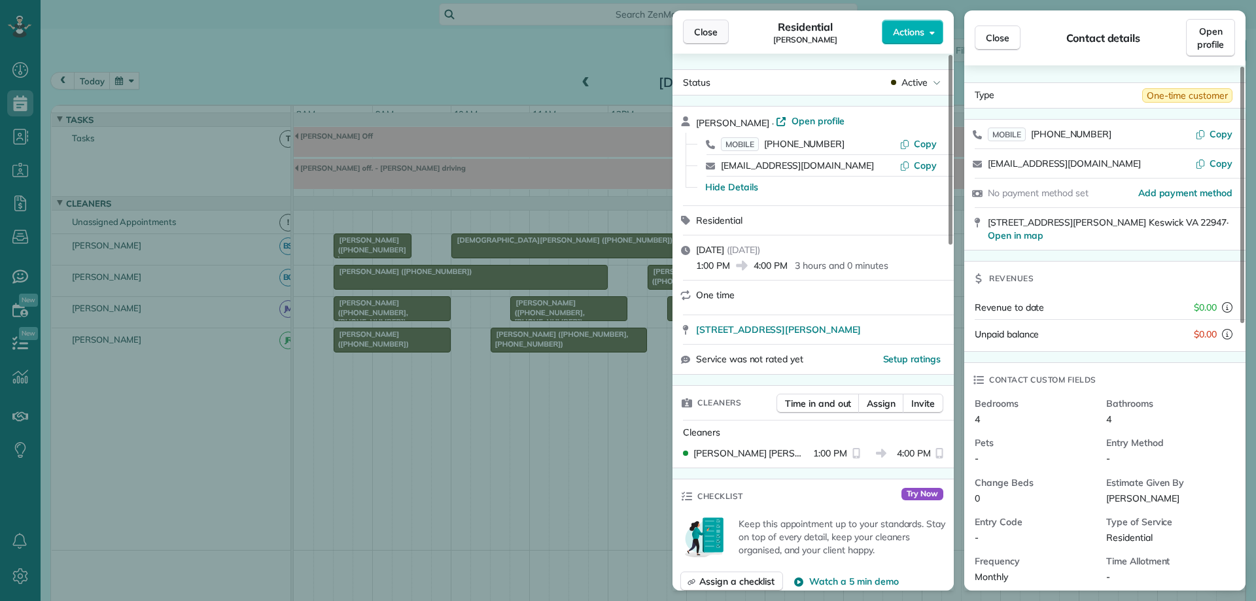
click at [705, 30] on span "Close" at bounding box center [706, 32] width 24 height 13
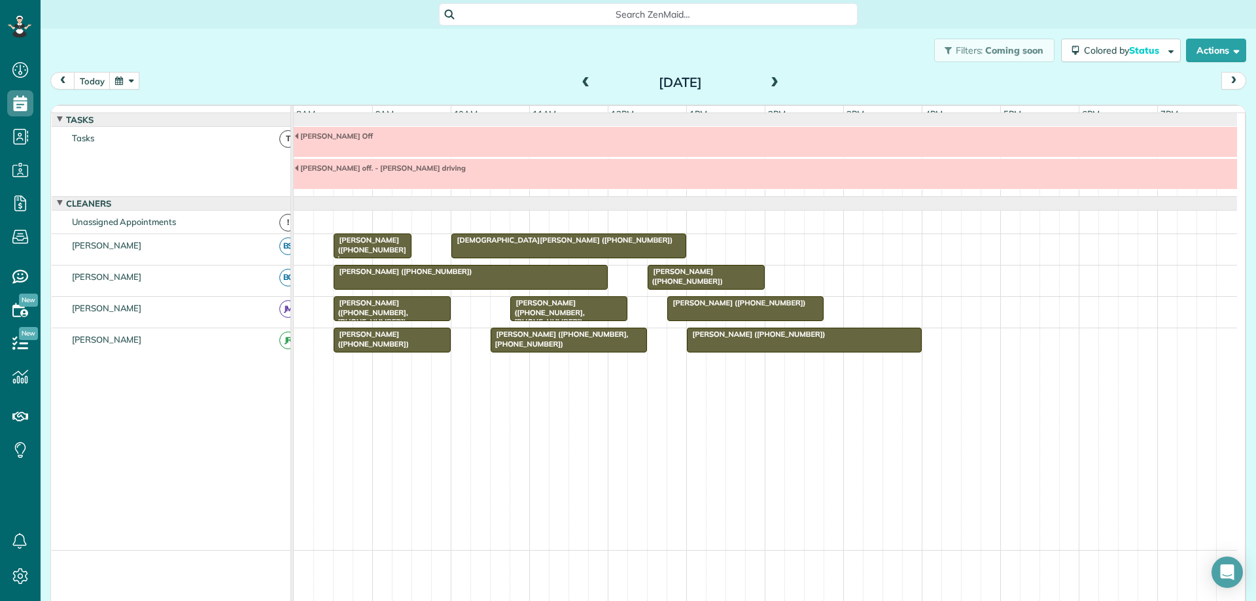
click at [130, 82] on button "button" at bounding box center [124, 81] width 30 height 18
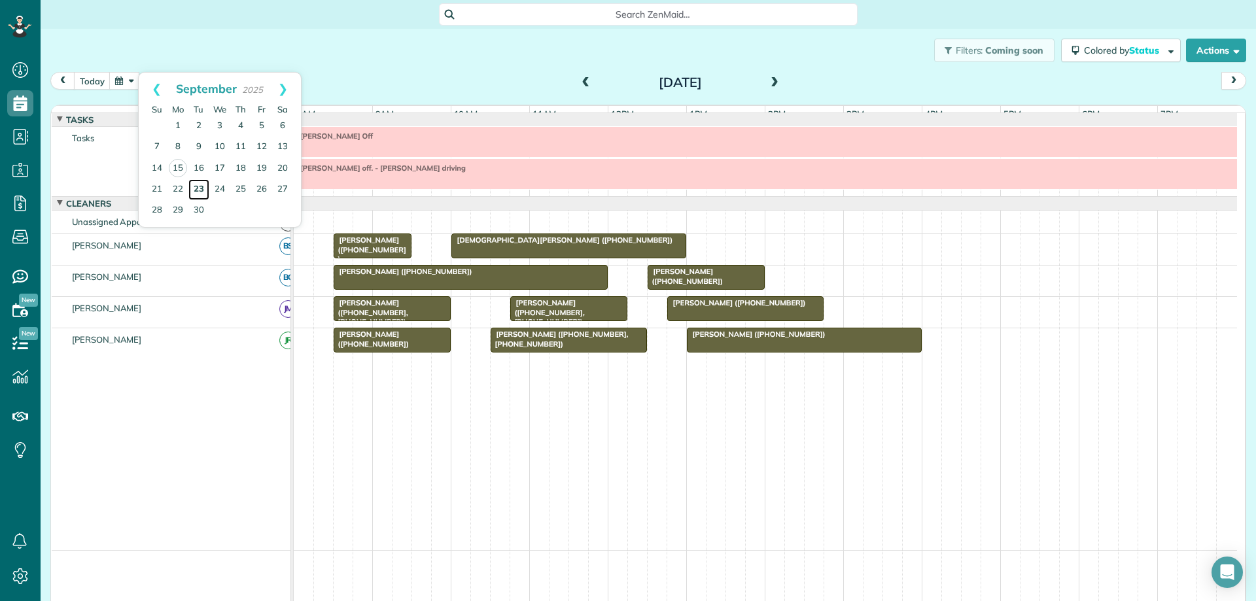
click at [198, 190] on link "23" at bounding box center [198, 189] width 21 height 21
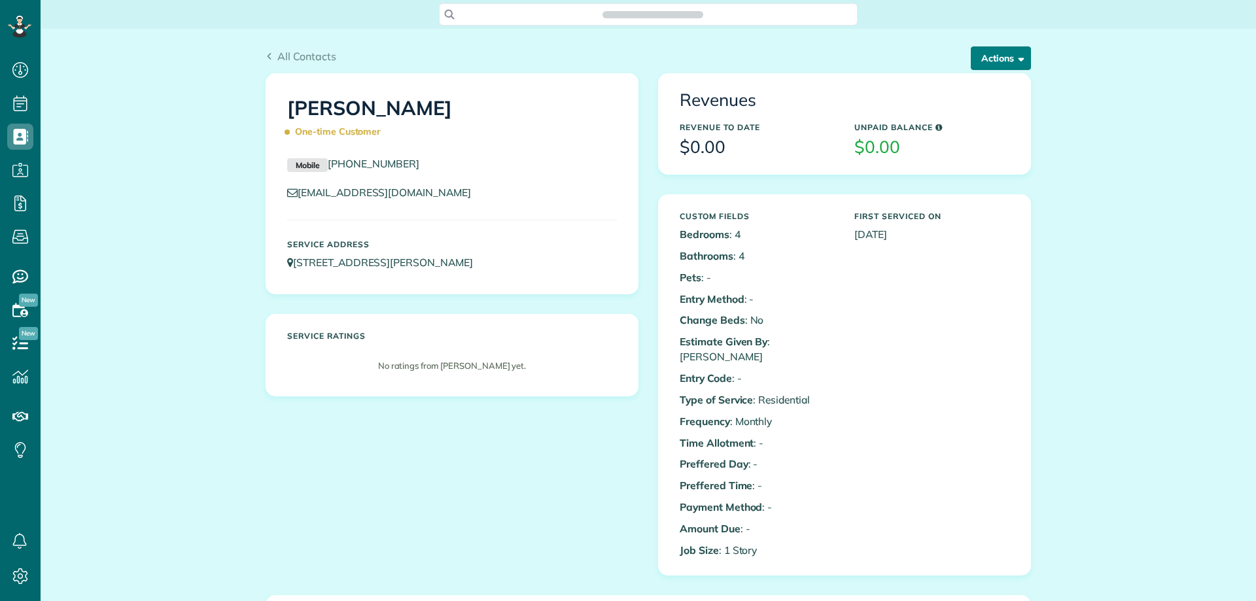
scroll to position [6, 6]
click at [988, 54] on button "Actions" at bounding box center [1001, 58] width 60 height 24
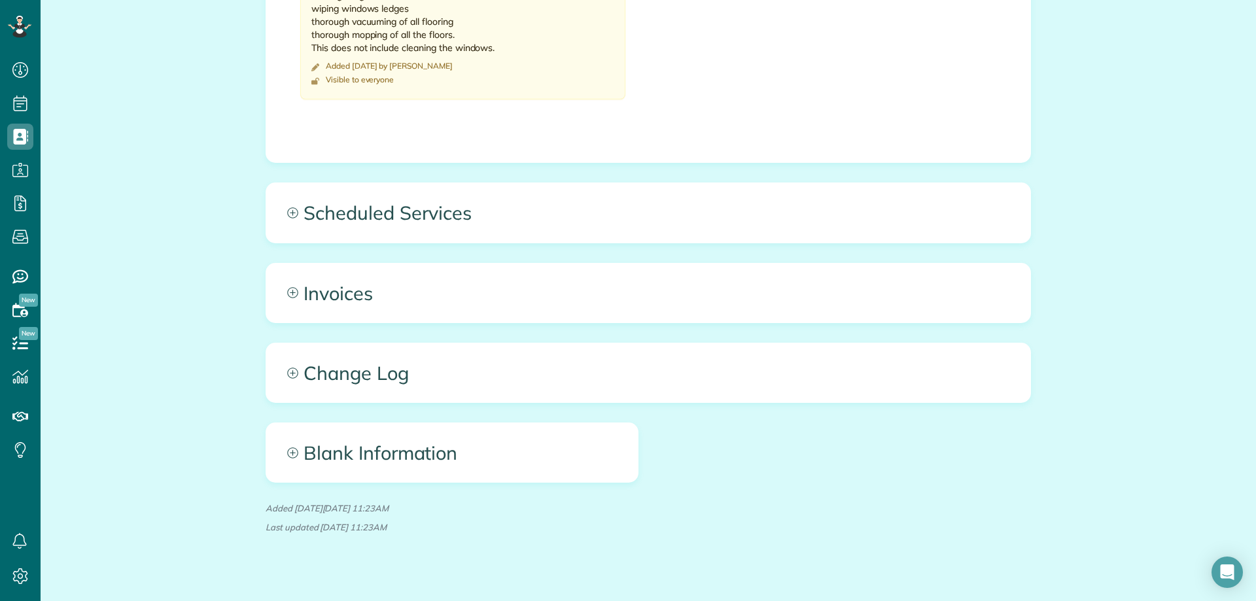
scroll to position [873, 0]
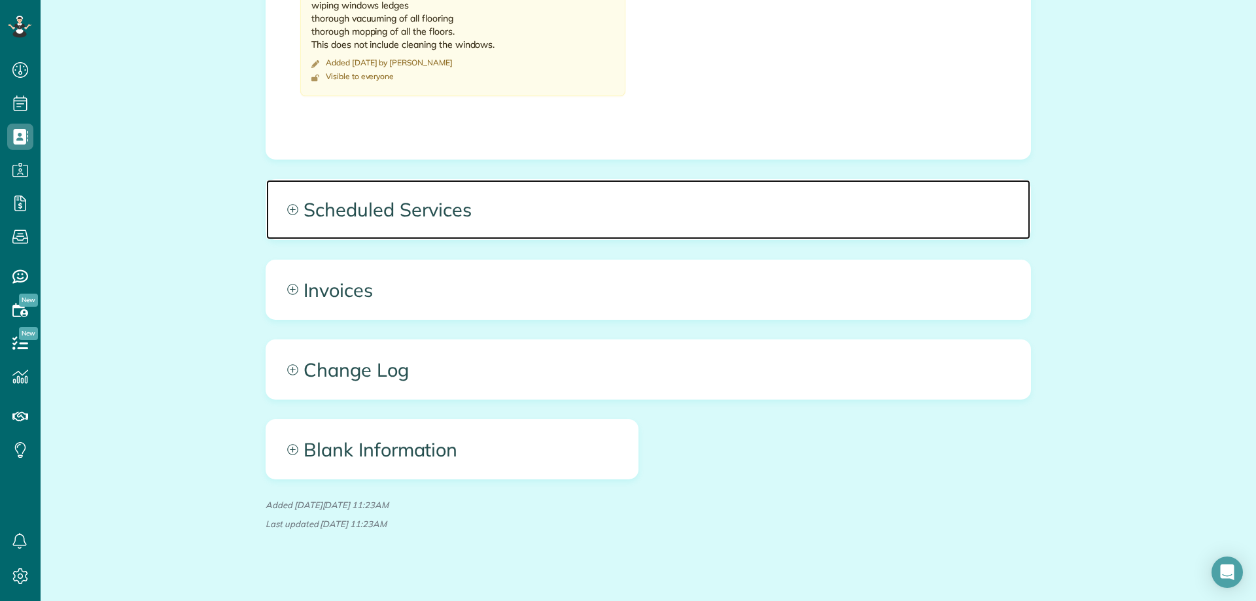
click at [766, 214] on span "Scheduled Services" at bounding box center [648, 209] width 764 height 59
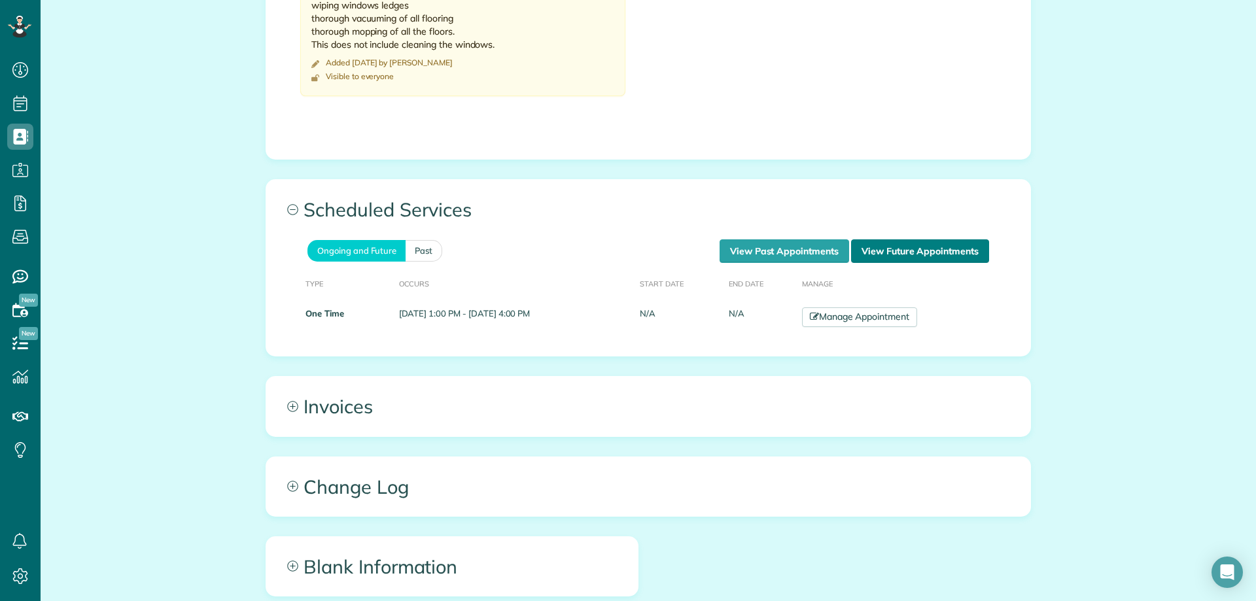
click at [897, 240] on link "View Future Appointments" at bounding box center [920, 252] width 138 height 24
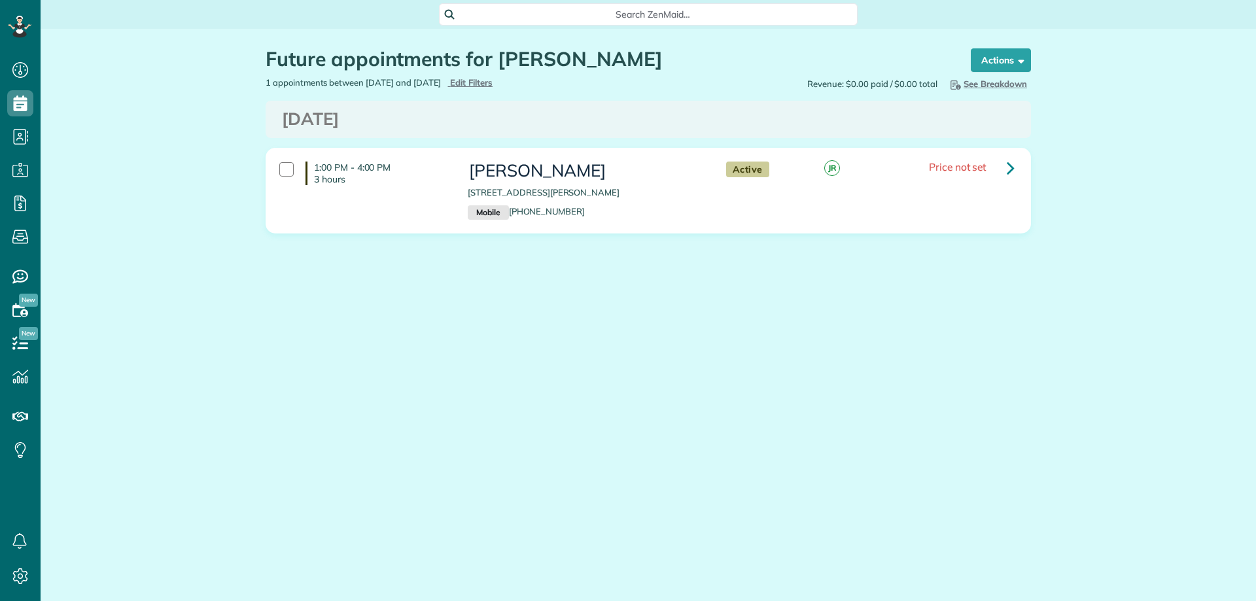
scroll to position [6, 6]
